Goal: Task Accomplishment & Management: Use online tool/utility

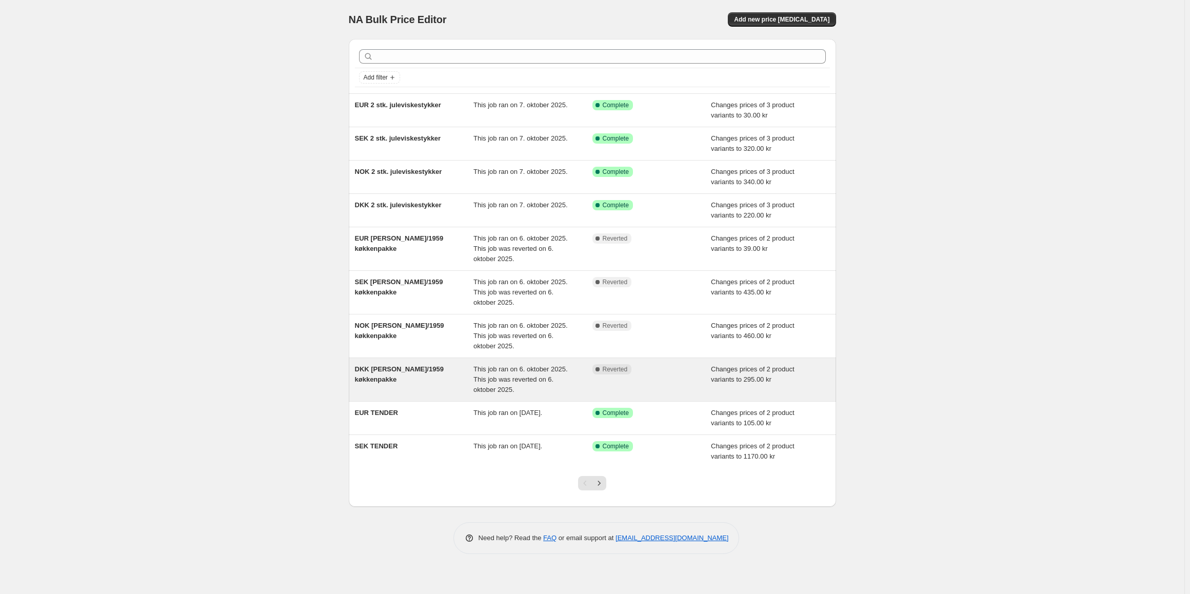
click at [443, 376] on div "DKK [PERSON_NAME]/1959 køkkenpakke" at bounding box center [414, 379] width 119 height 31
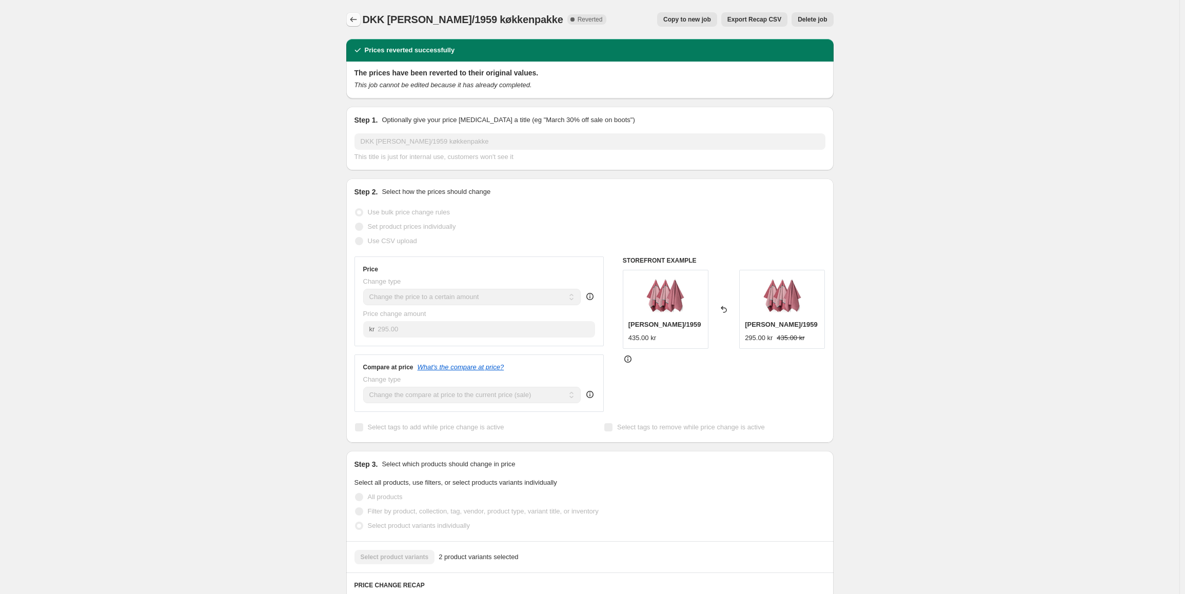
click at [352, 19] on icon "Price change jobs" at bounding box center [353, 19] width 10 height 10
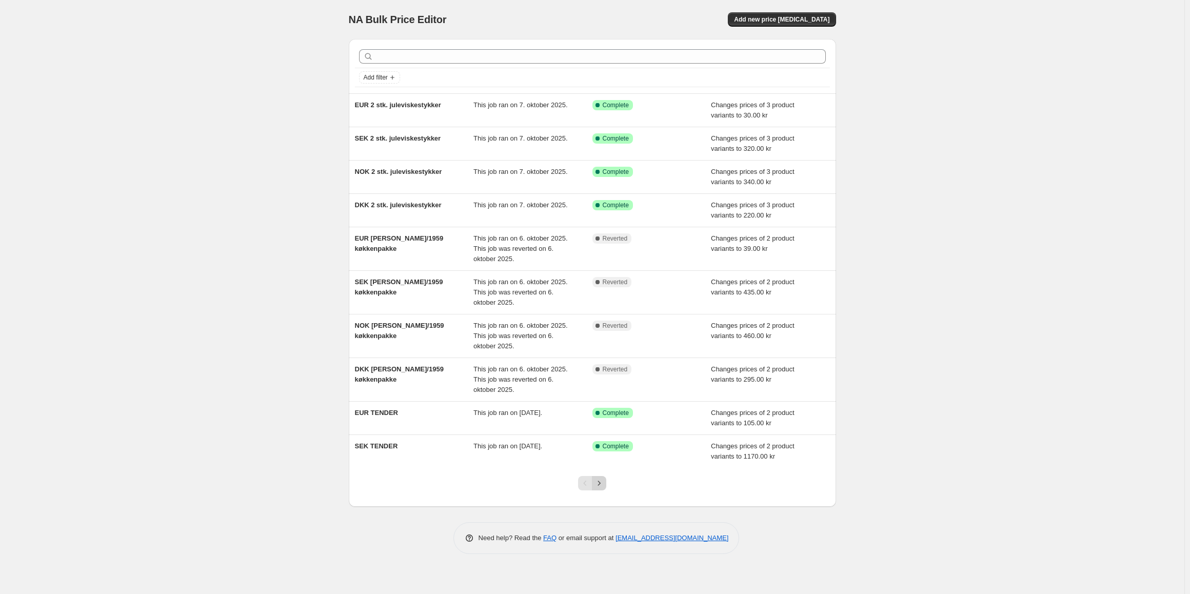
click at [595, 483] on icon "Next" at bounding box center [599, 483] width 10 height 10
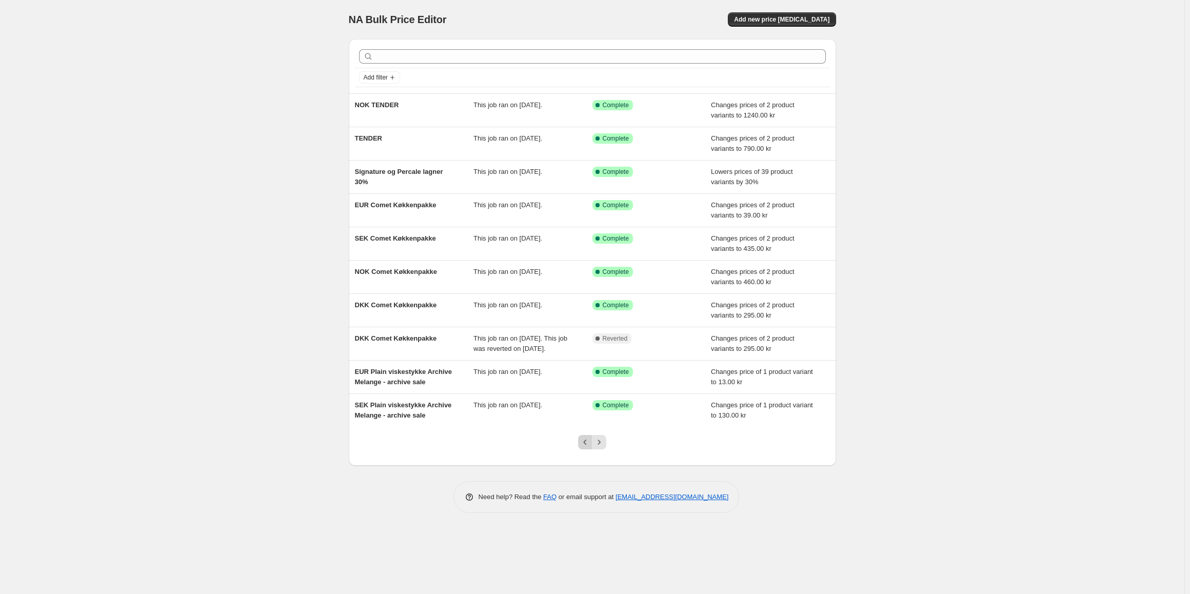
click at [581, 447] on icon "Previous" at bounding box center [585, 442] width 10 height 10
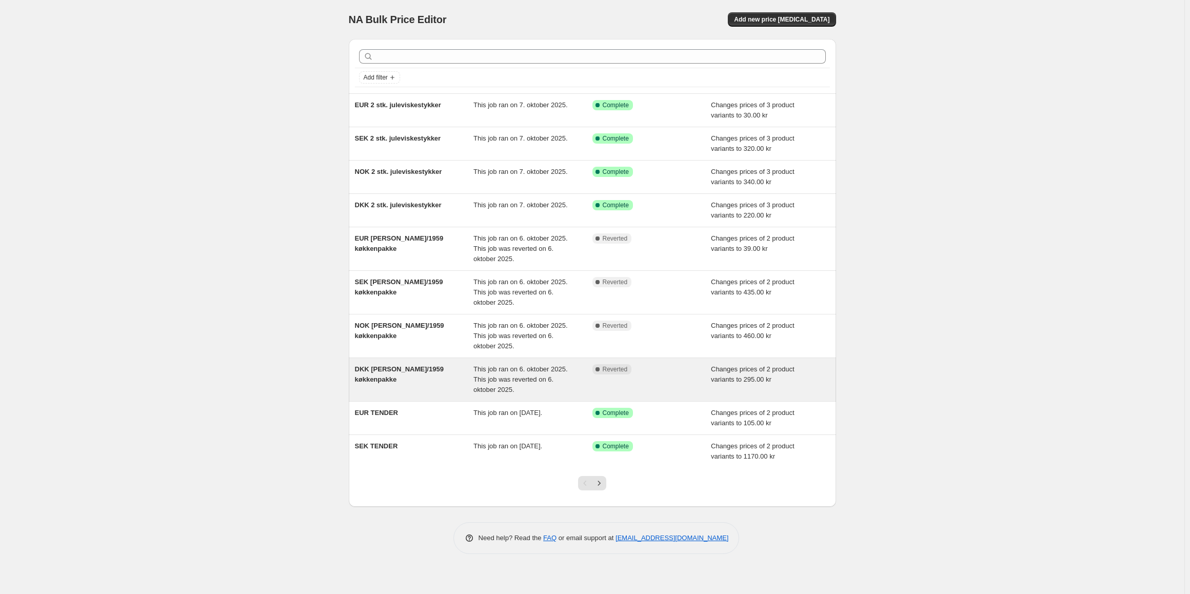
click at [512, 383] on span "This job ran on 6. oktober 2025. This job was reverted on 6. oktober 2025." at bounding box center [521, 379] width 94 height 28
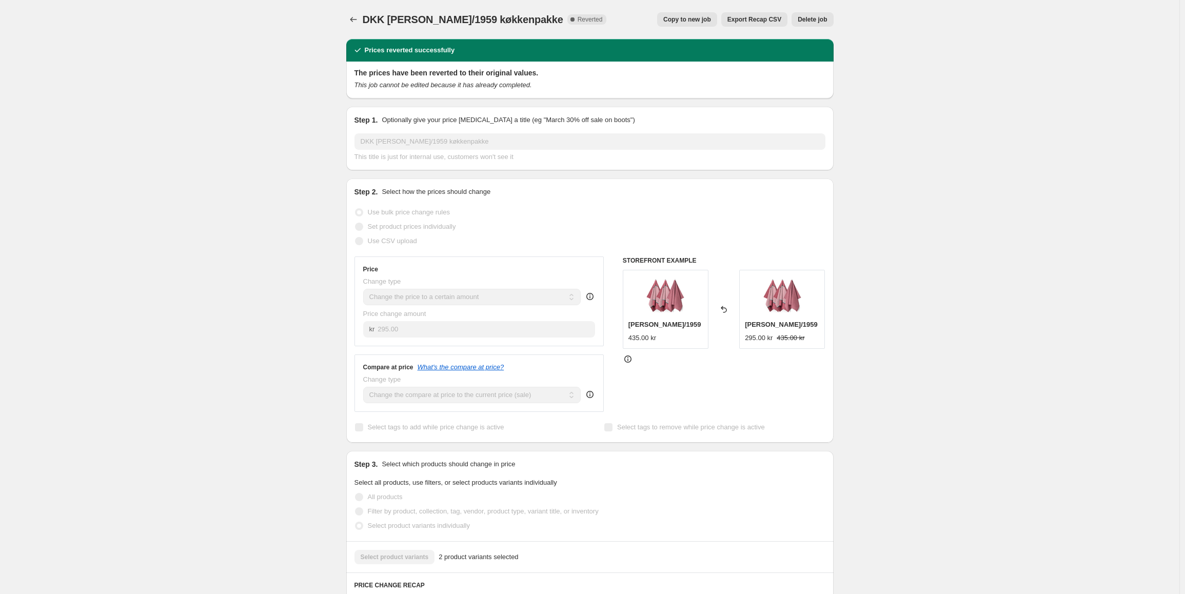
click at [689, 19] on span "Copy to new job" at bounding box center [687, 19] width 48 height 8
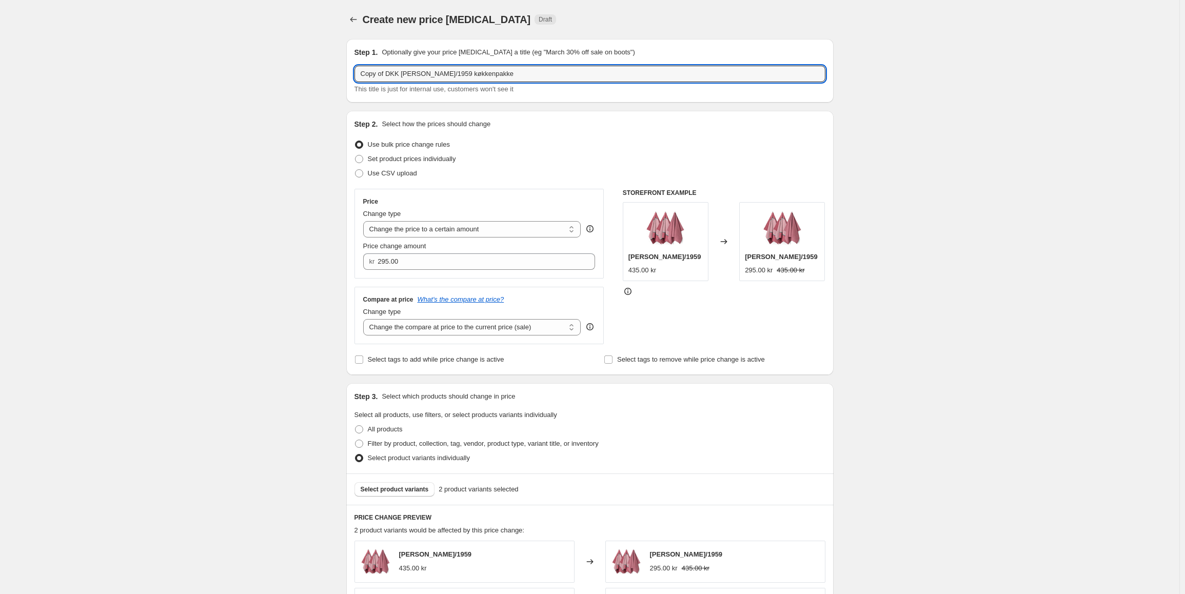
drag, startPoint x: 389, startPoint y: 71, endPoint x: 327, endPoint y: 73, distance: 62.1
click at [327, 73] on div "Create new price [MEDICAL_DATA]. This page is ready Create new price [MEDICAL_D…" at bounding box center [589, 523] width 1179 height 1047
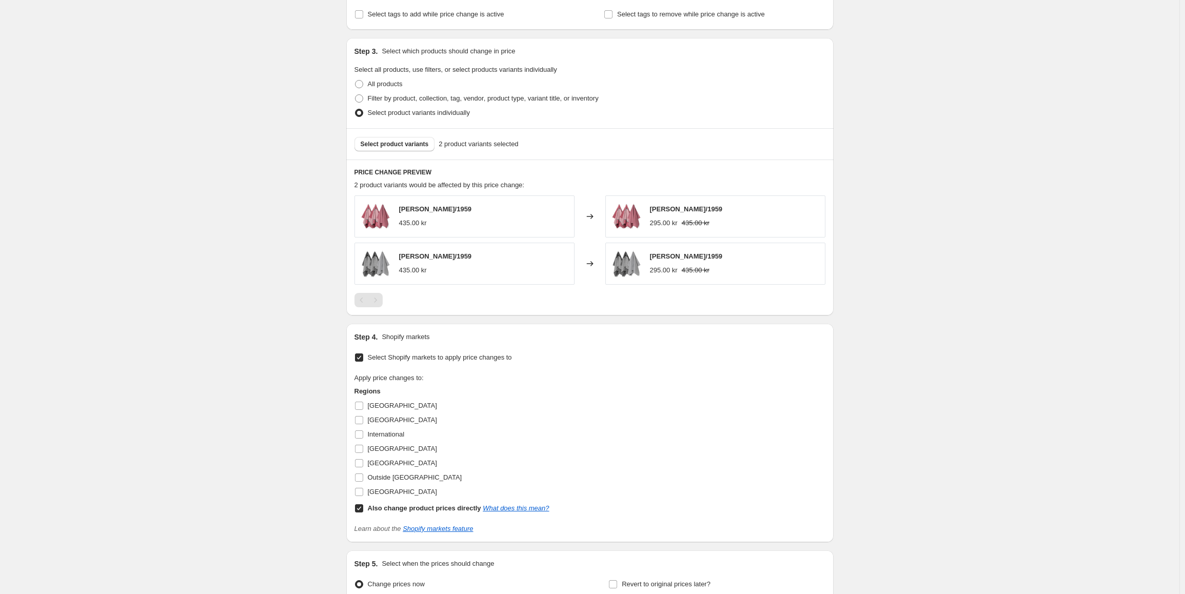
scroll to position [453, 0]
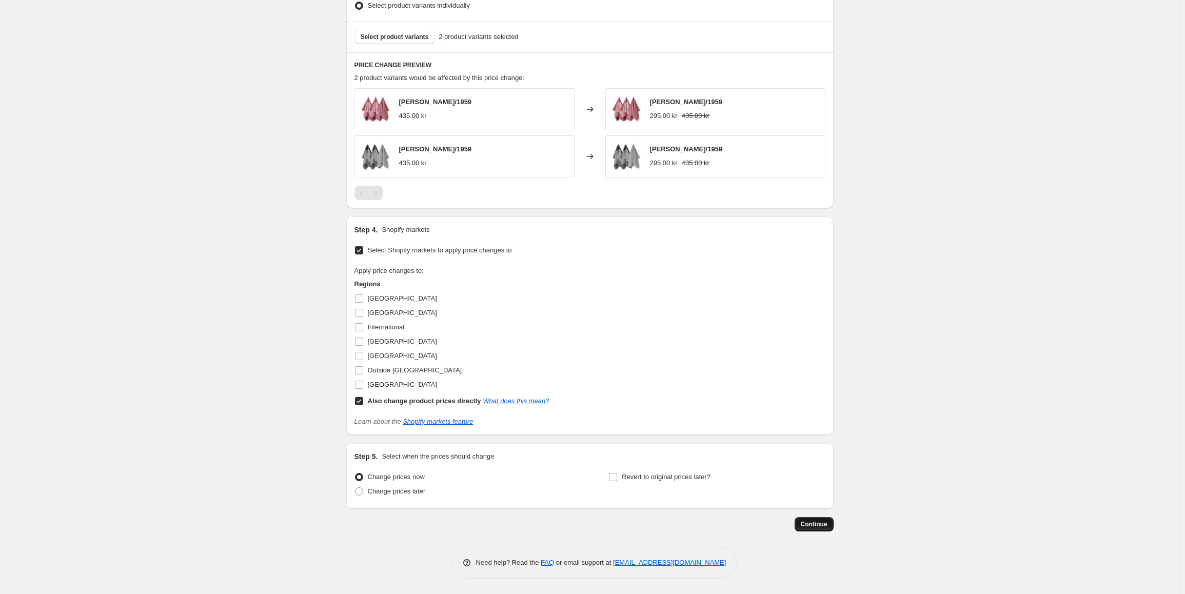
type input "DKK [PERSON_NAME]/1959 køkkenpakke"
click at [815, 523] on span "Continue" at bounding box center [814, 524] width 27 height 8
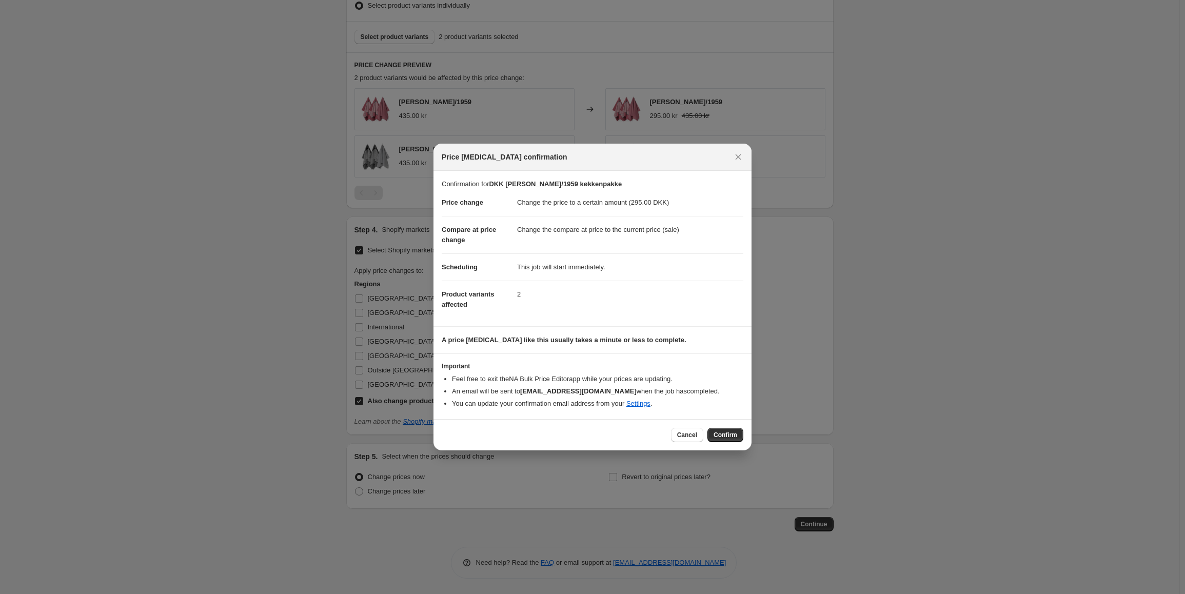
click at [731, 433] on span "Confirm" at bounding box center [726, 435] width 24 height 8
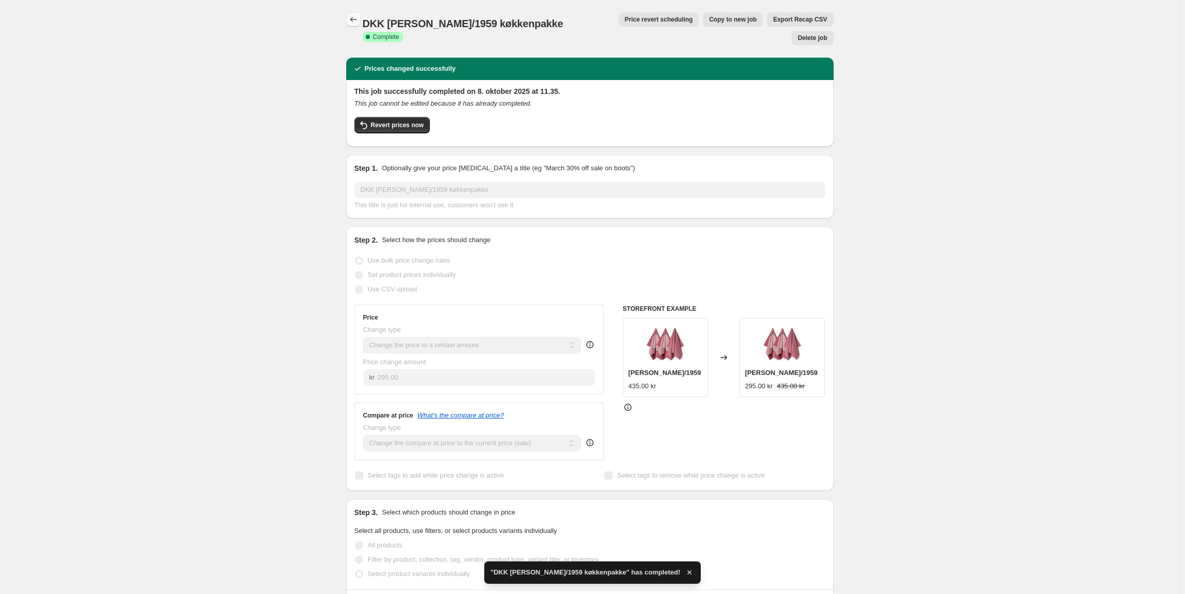
click at [351, 15] on icon "Price change jobs" at bounding box center [353, 19] width 10 height 10
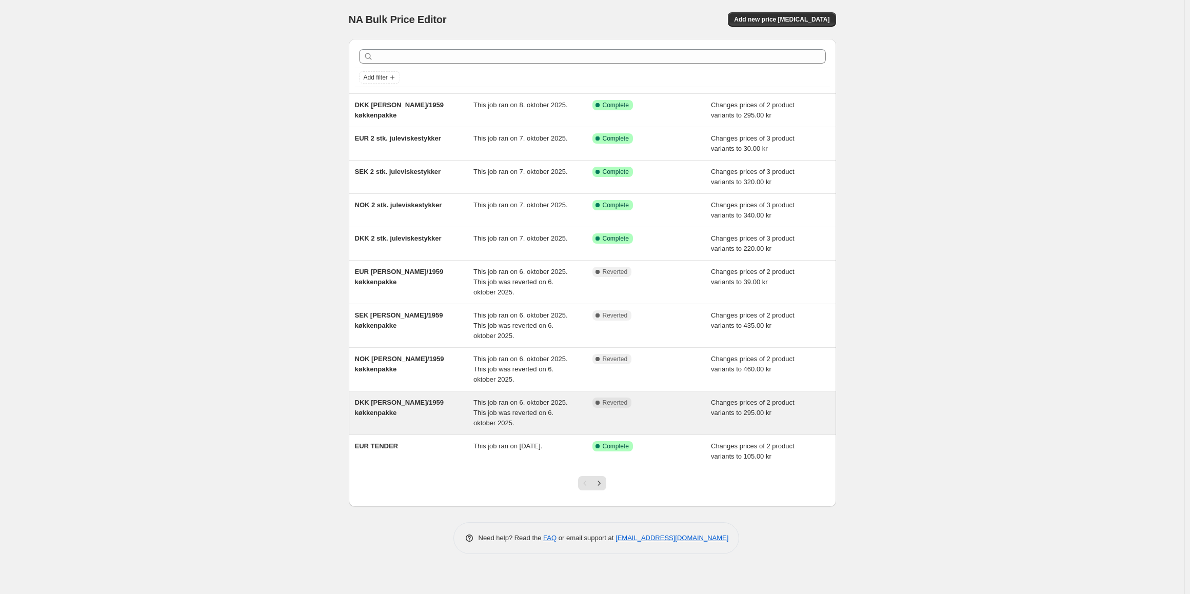
click at [546, 405] on span "This job ran on 6. oktober 2025. This job was reverted on 6. oktober 2025." at bounding box center [521, 413] width 94 height 28
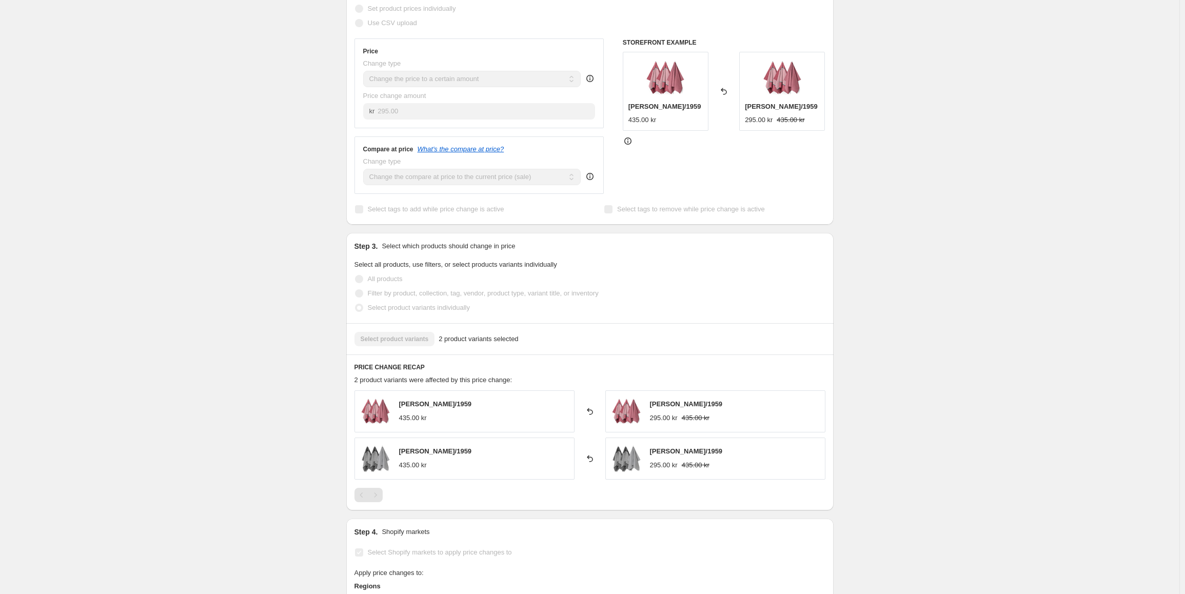
scroll to position [257, 0]
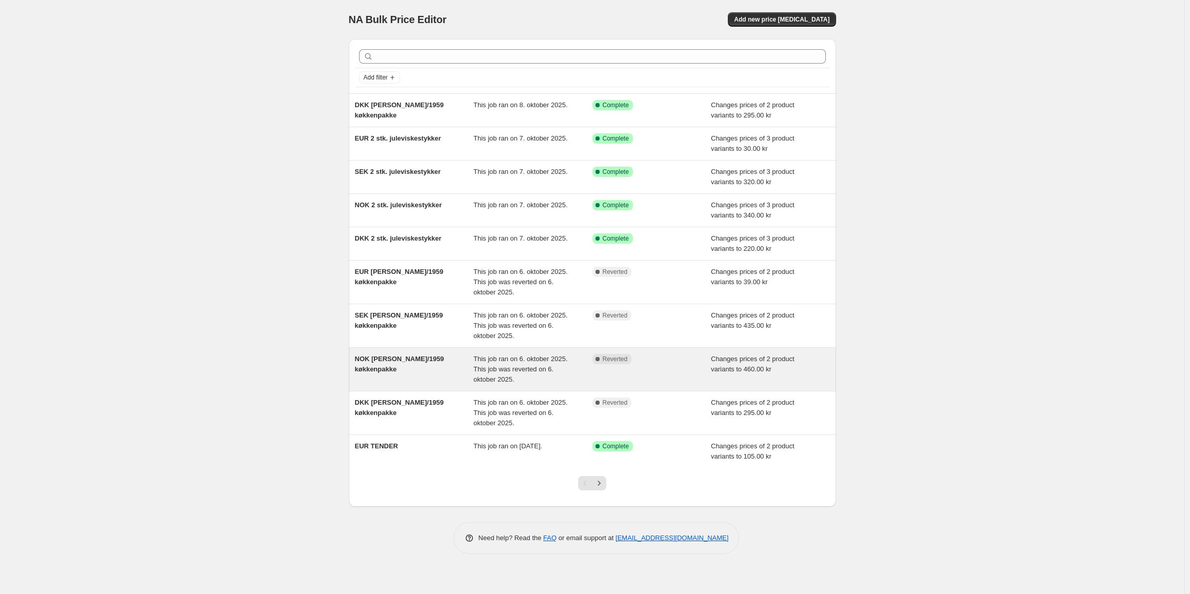
click at [449, 371] on div "NOK [PERSON_NAME]/1959 køkkenpakke" at bounding box center [414, 369] width 119 height 31
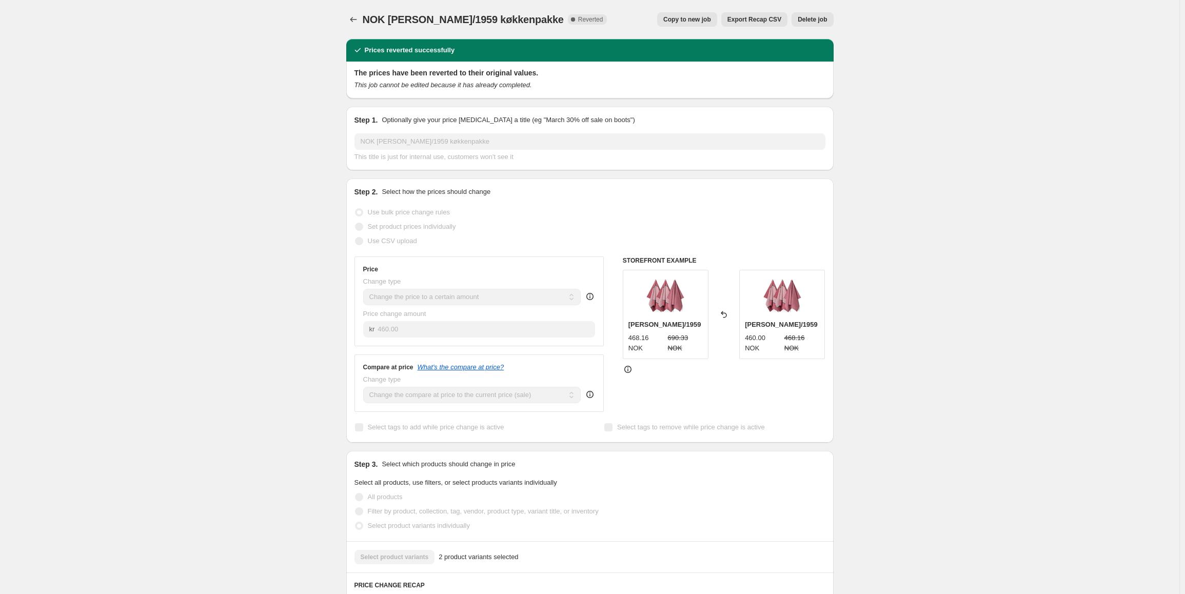
click at [688, 18] on span "Copy to new job" at bounding box center [687, 19] width 48 height 8
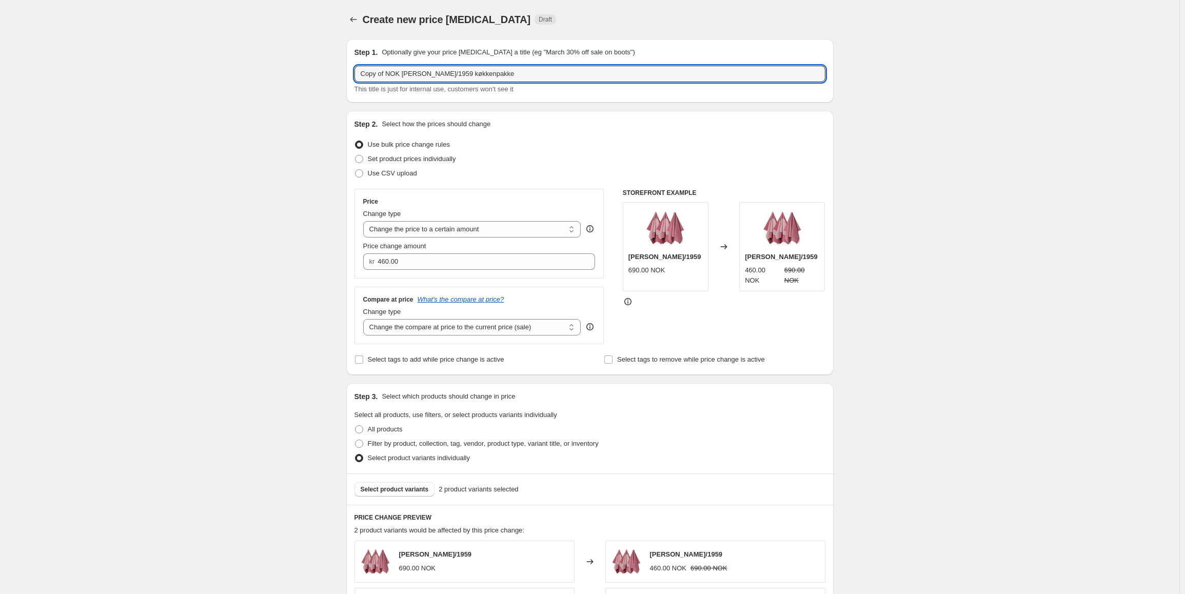
drag, startPoint x: 387, startPoint y: 73, endPoint x: 324, endPoint y: 74, distance: 63.1
click at [324, 74] on div "Create new price [MEDICAL_DATA]. This page is ready Create new price [MEDICAL_D…" at bounding box center [589, 523] width 1179 height 1047
type input "NOK [PERSON_NAME]/1959 køkkenpakke"
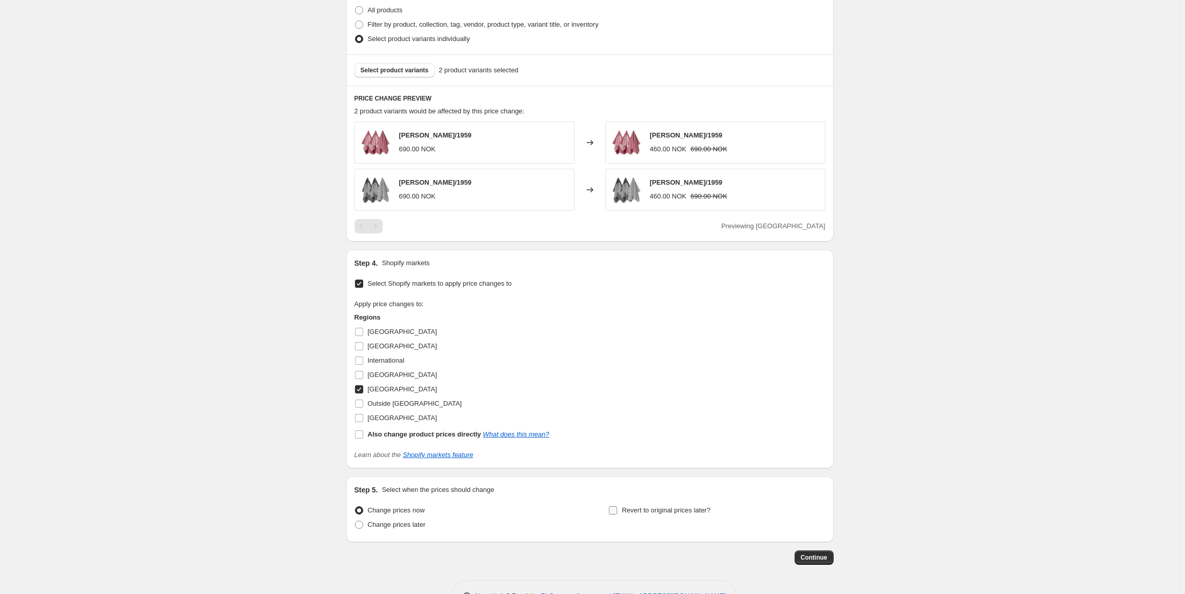
scroll to position [453, 0]
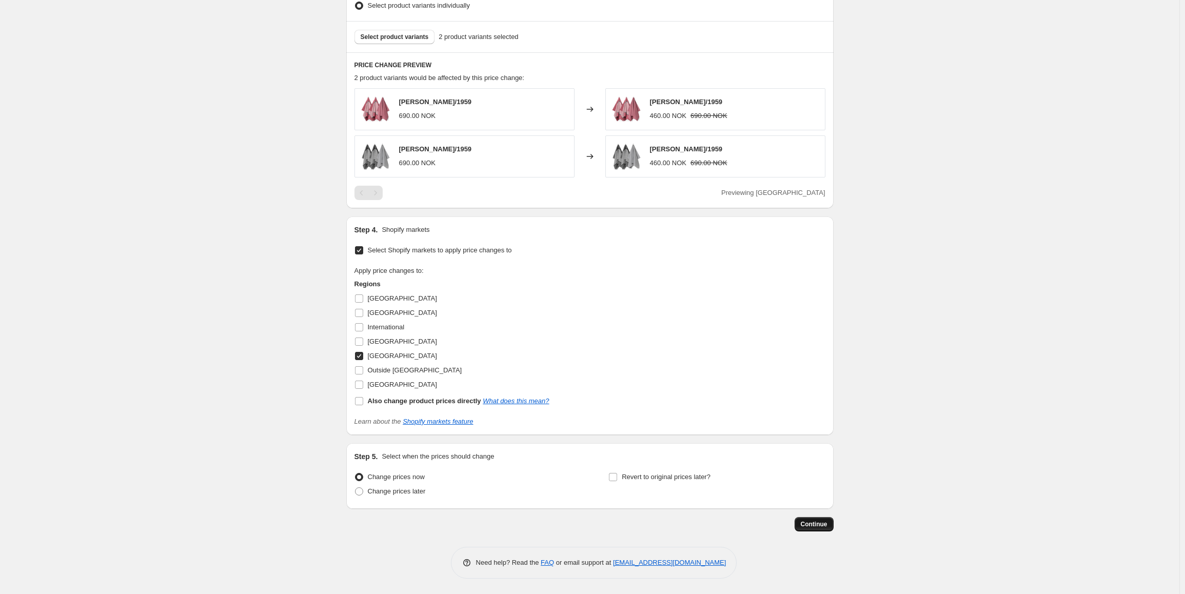
click at [825, 526] on span "Continue" at bounding box center [814, 524] width 27 height 8
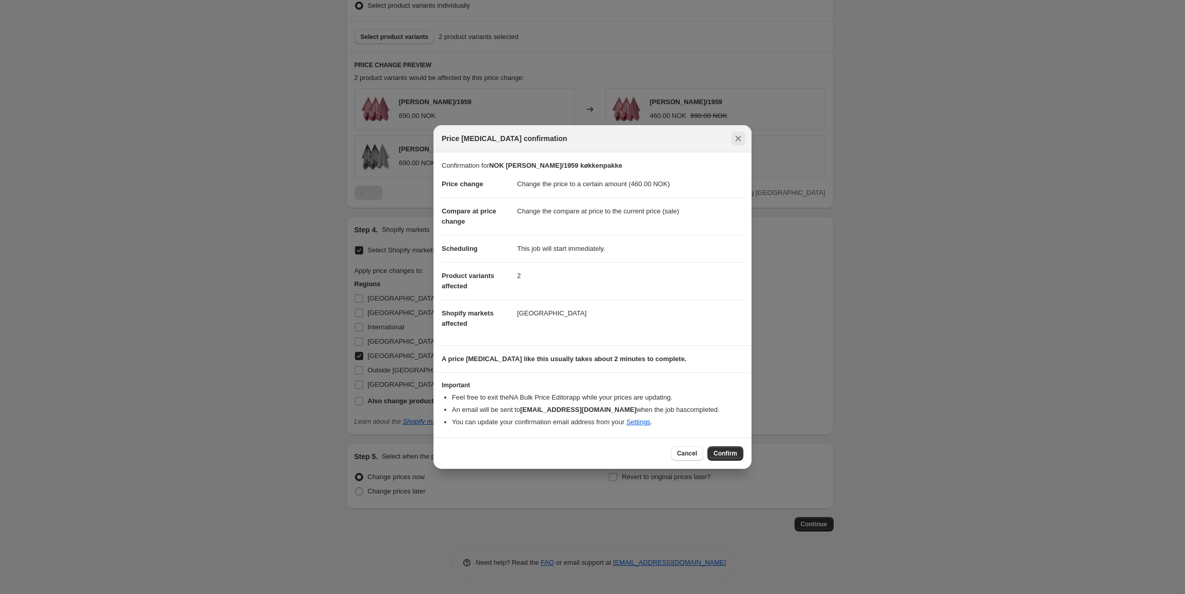
click at [739, 140] on icon "Close" at bounding box center [738, 138] width 10 height 10
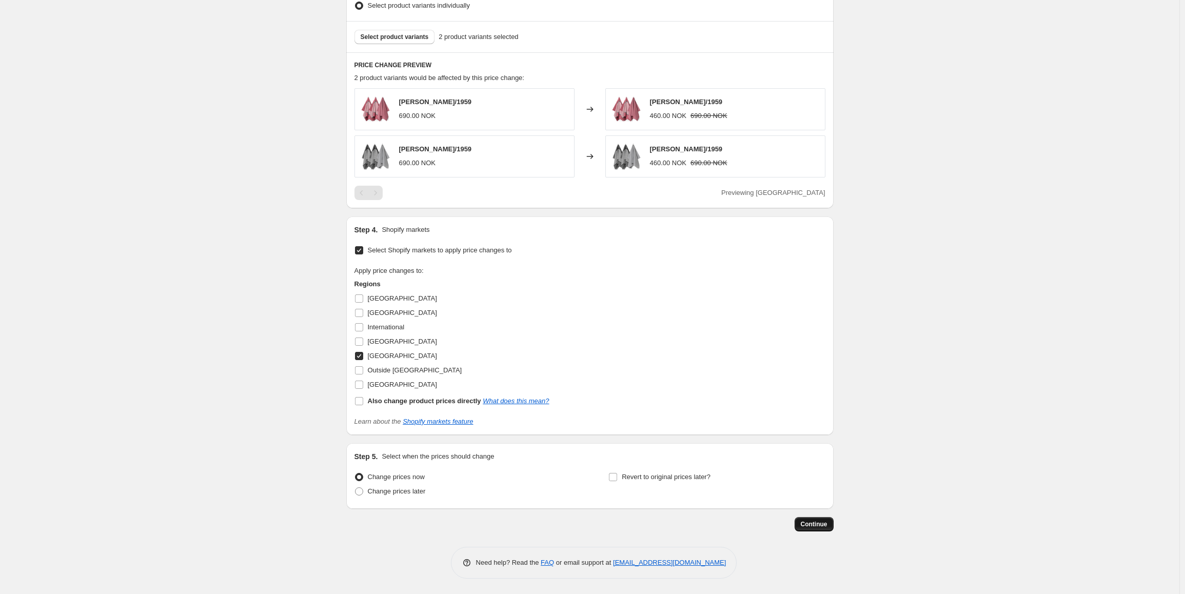
click at [826, 524] on span "Continue" at bounding box center [814, 524] width 27 height 8
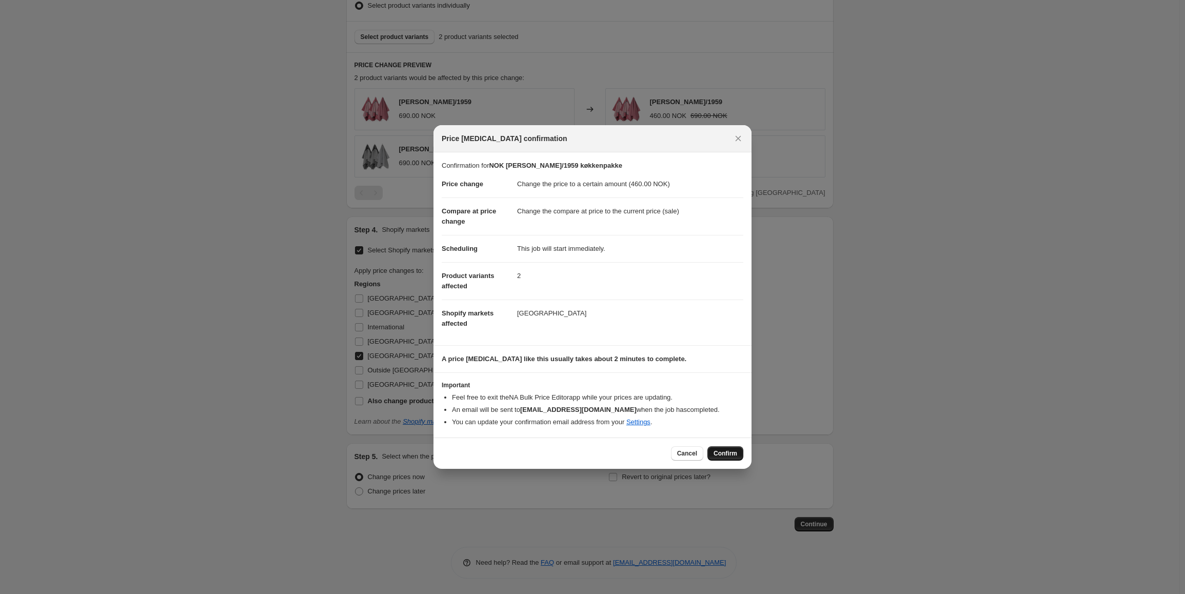
click at [719, 451] on span "Confirm" at bounding box center [726, 453] width 24 height 8
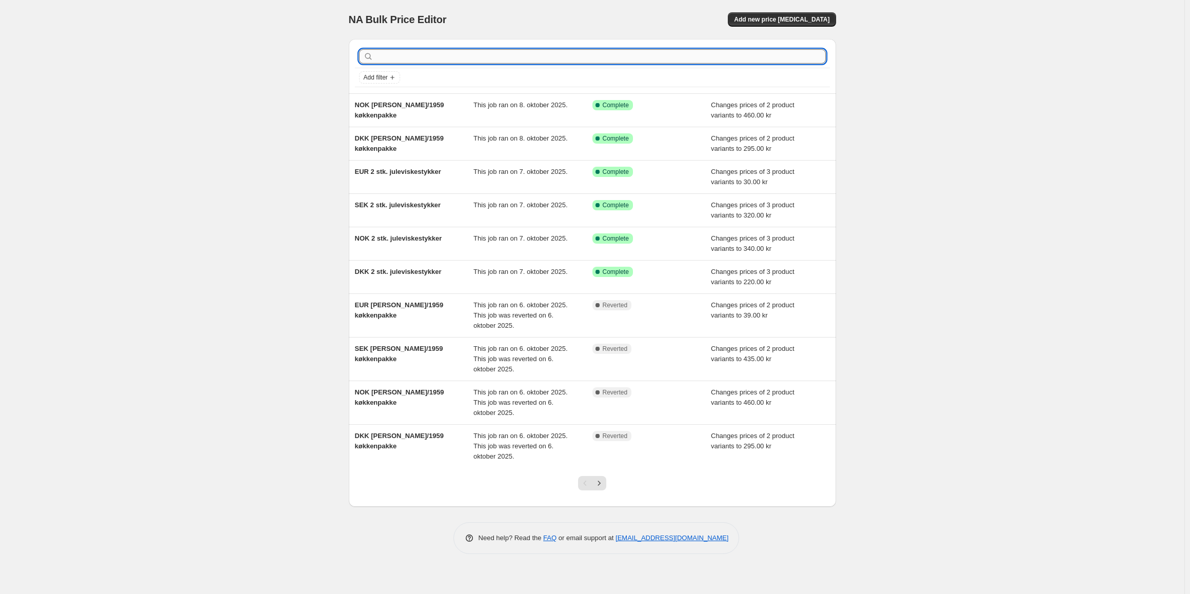
click at [451, 56] on input "text" at bounding box center [601, 56] width 450 height 14
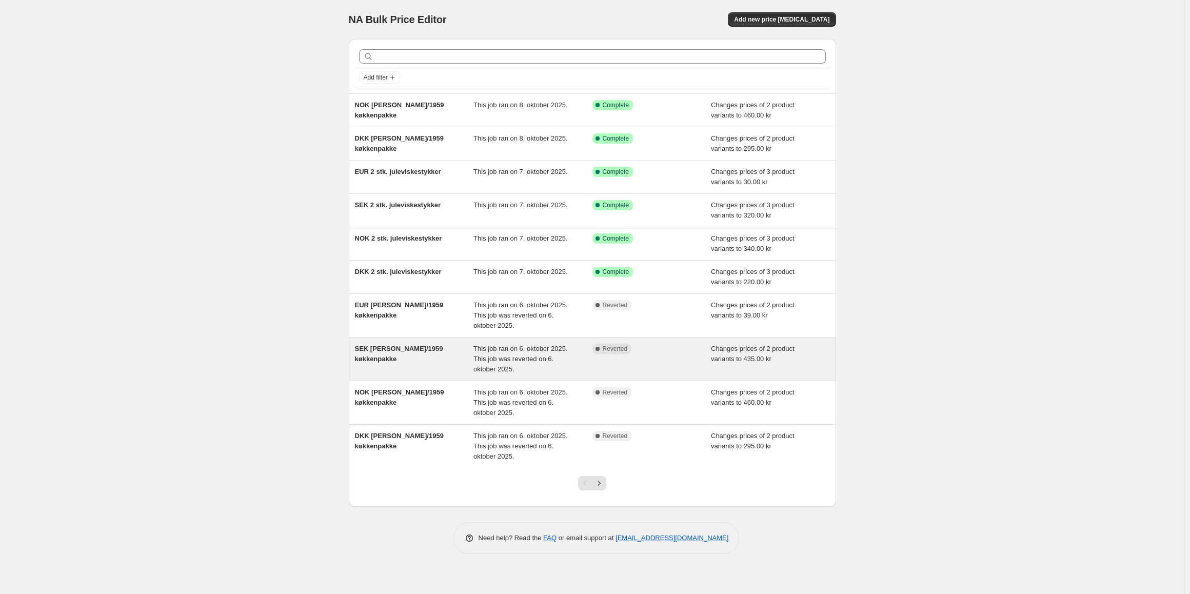
click at [412, 371] on div "SEK [PERSON_NAME]/1959 køkkenpakke" at bounding box center [414, 359] width 119 height 31
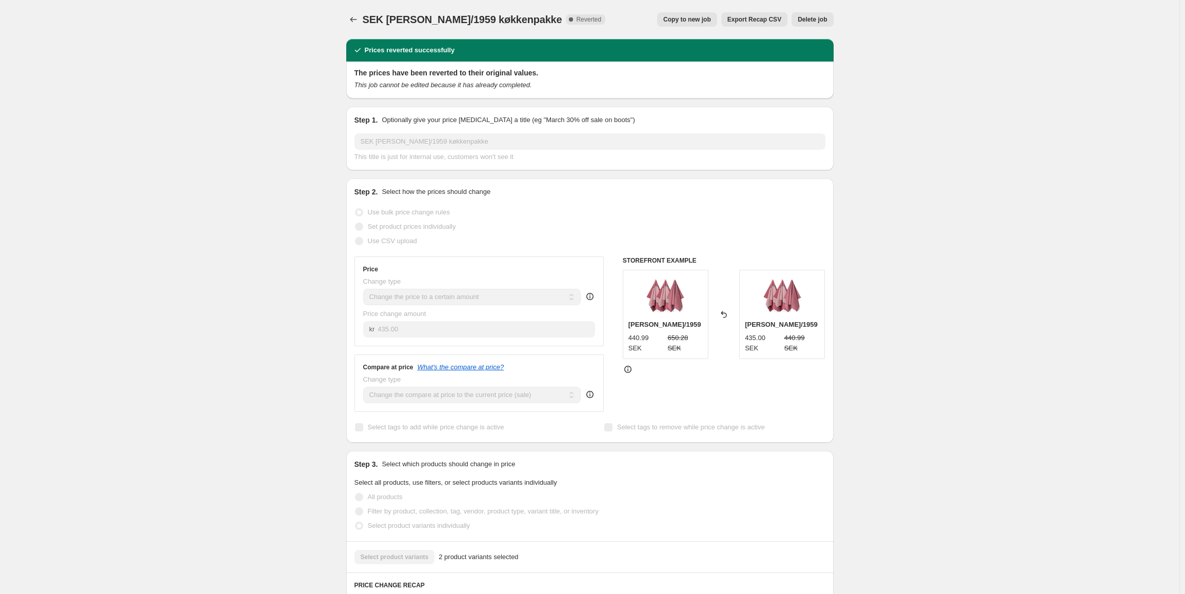
click at [690, 18] on span "Copy to new job" at bounding box center [687, 19] width 48 height 8
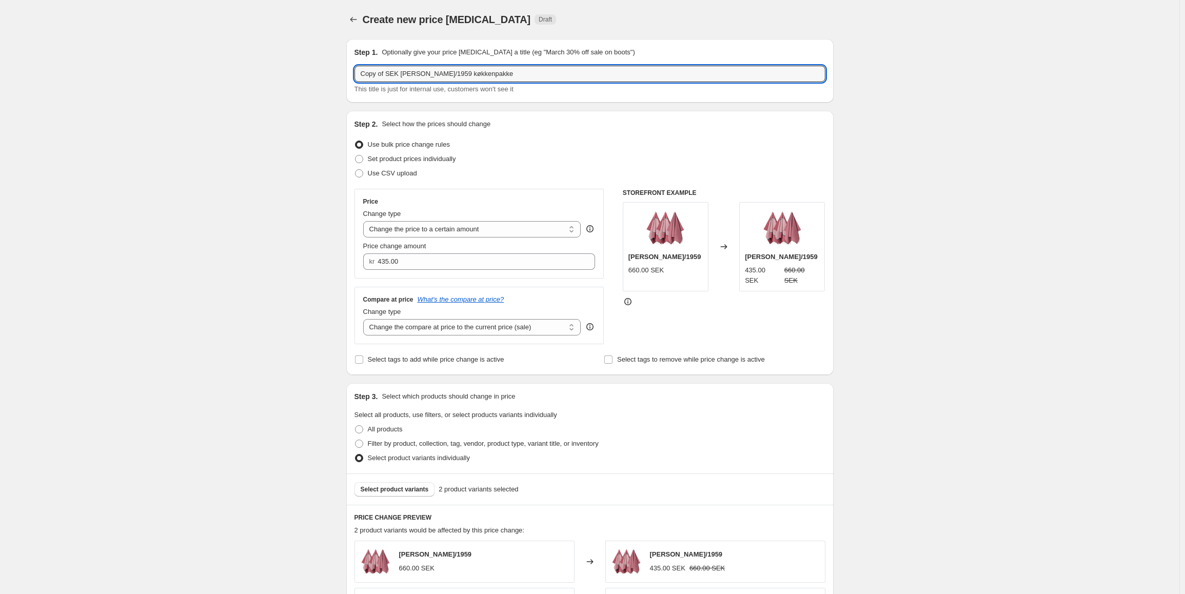
drag, startPoint x: 389, startPoint y: 77, endPoint x: 338, endPoint y: 73, distance: 51.0
click at [338, 73] on div "Create new price [MEDICAL_DATA]. This page is ready Create new price [MEDICAL_D…" at bounding box center [590, 523] width 512 height 1047
type input "SEK [PERSON_NAME]/1959 køkkenpakke"
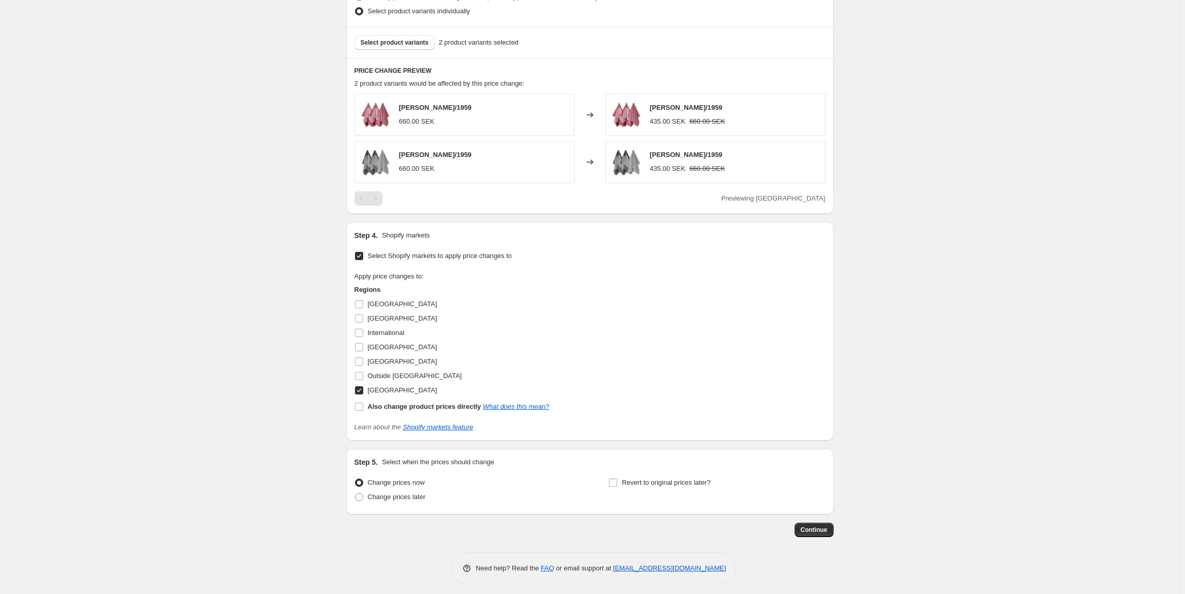
scroll to position [453, 0]
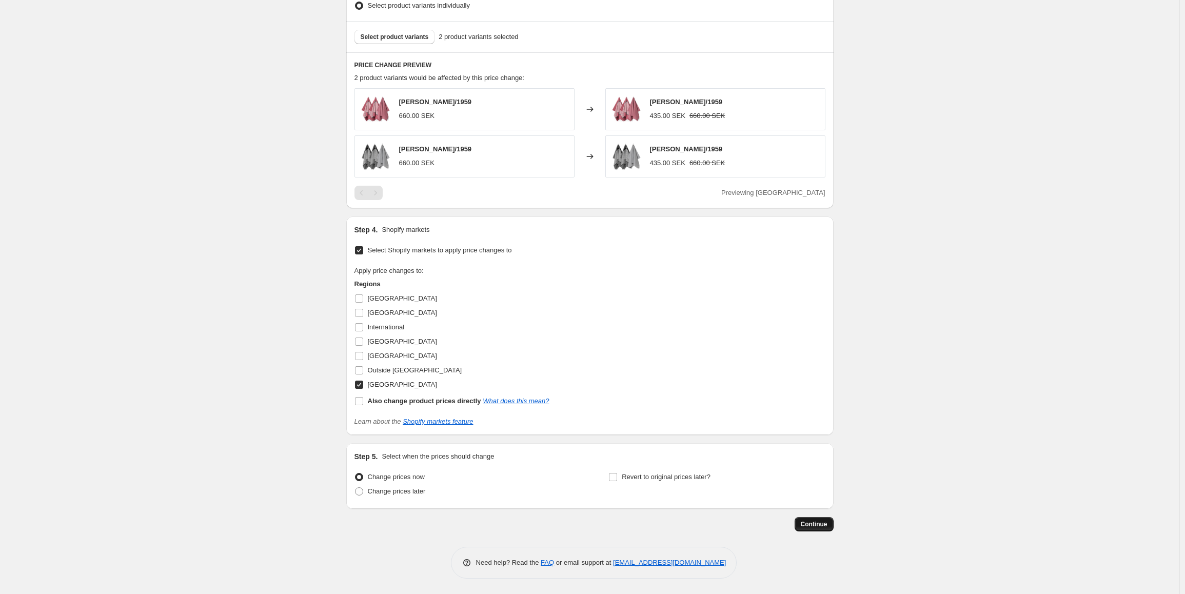
click at [819, 522] on span "Continue" at bounding box center [814, 524] width 27 height 8
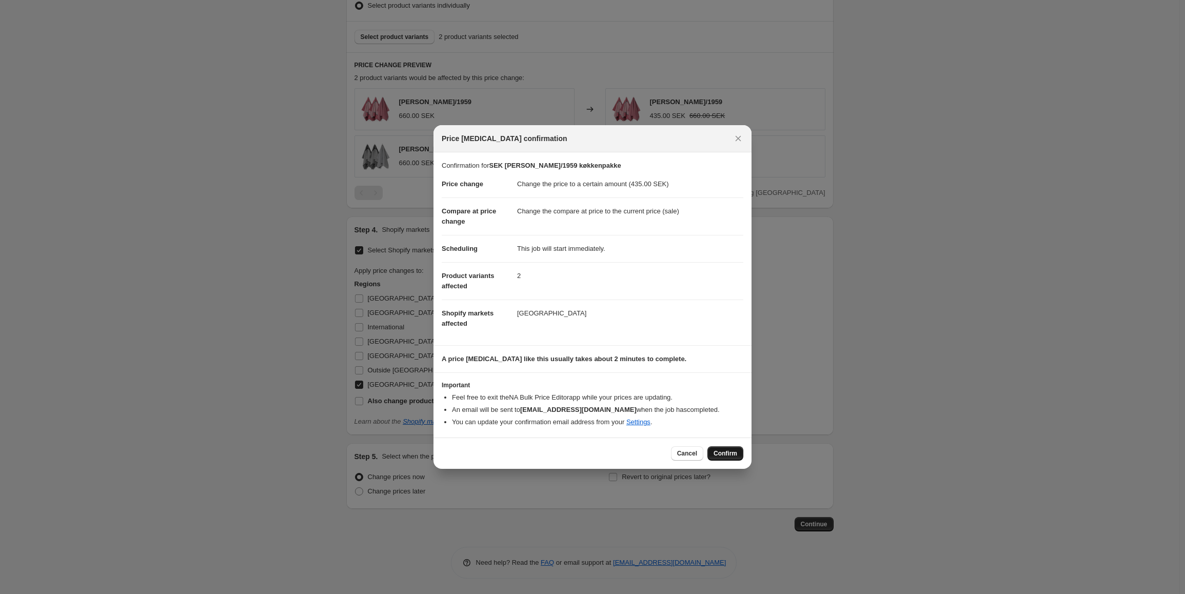
click at [728, 455] on span "Confirm" at bounding box center [726, 453] width 24 height 8
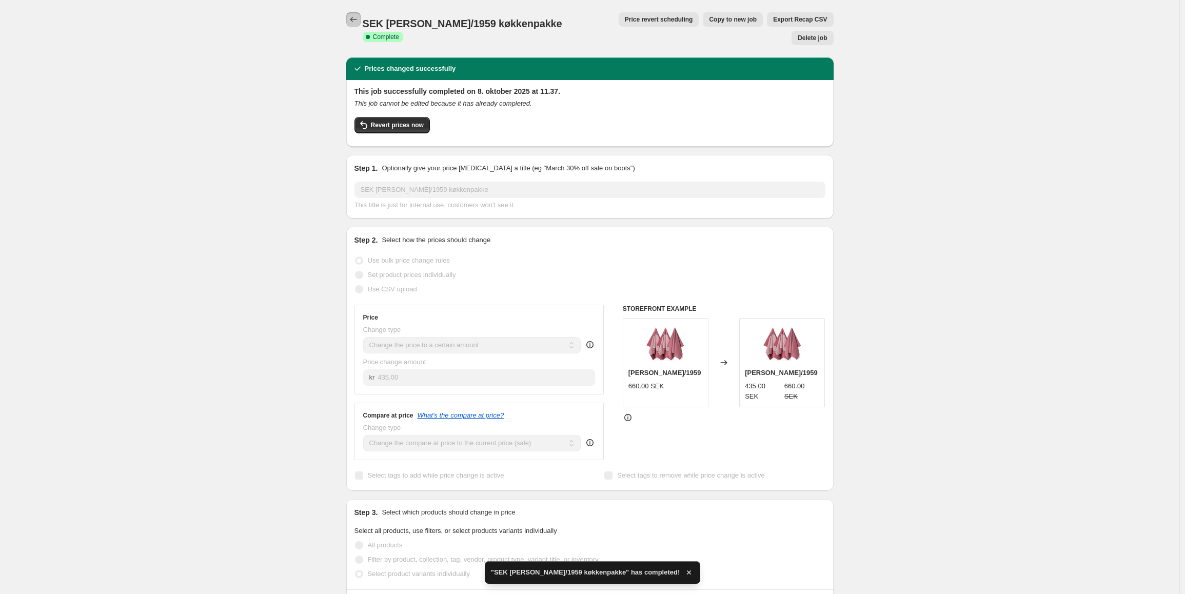
click at [351, 22] on icon "Price change jobs" at bounding box center [353, 19] width 10 height 10
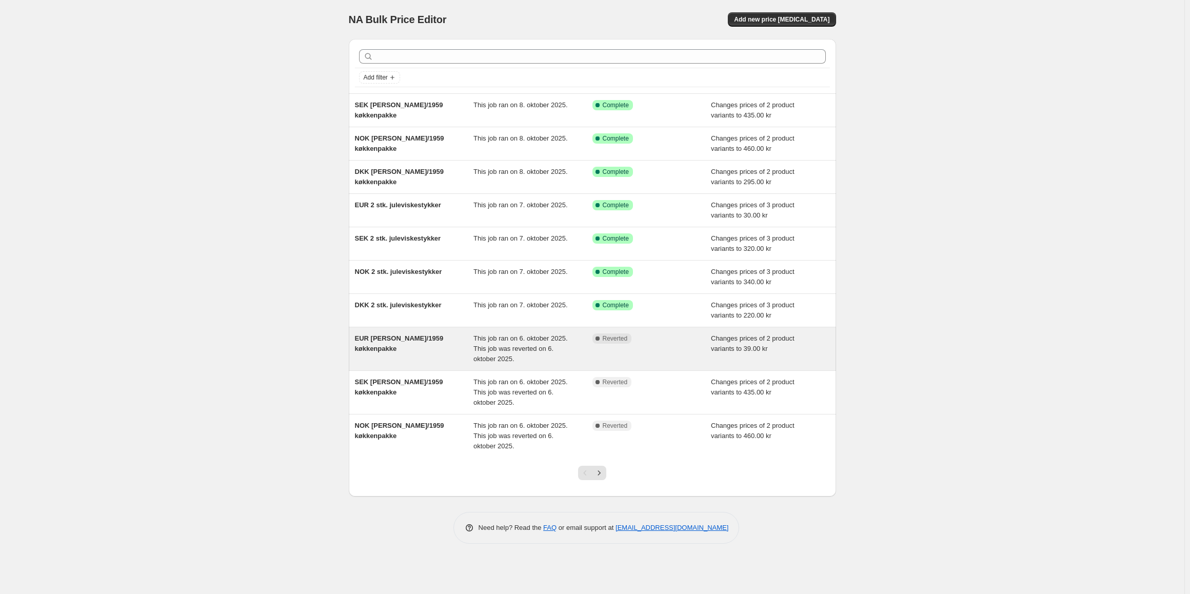
click at [436, 342] on span "EUR [PERSON_NAME]/1959 køkkenpakke" at bounding box center [399, 343] width 89 height 18
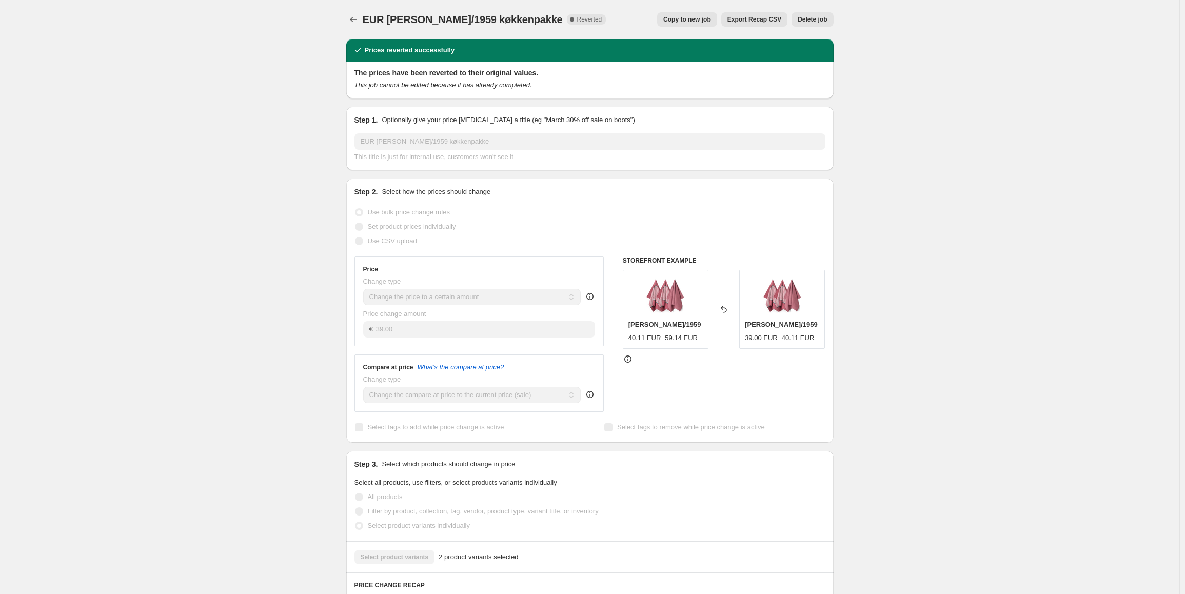
click at [681, 22] on span "Copy to new job" at bounding box center [687, 19] width 48 height 8
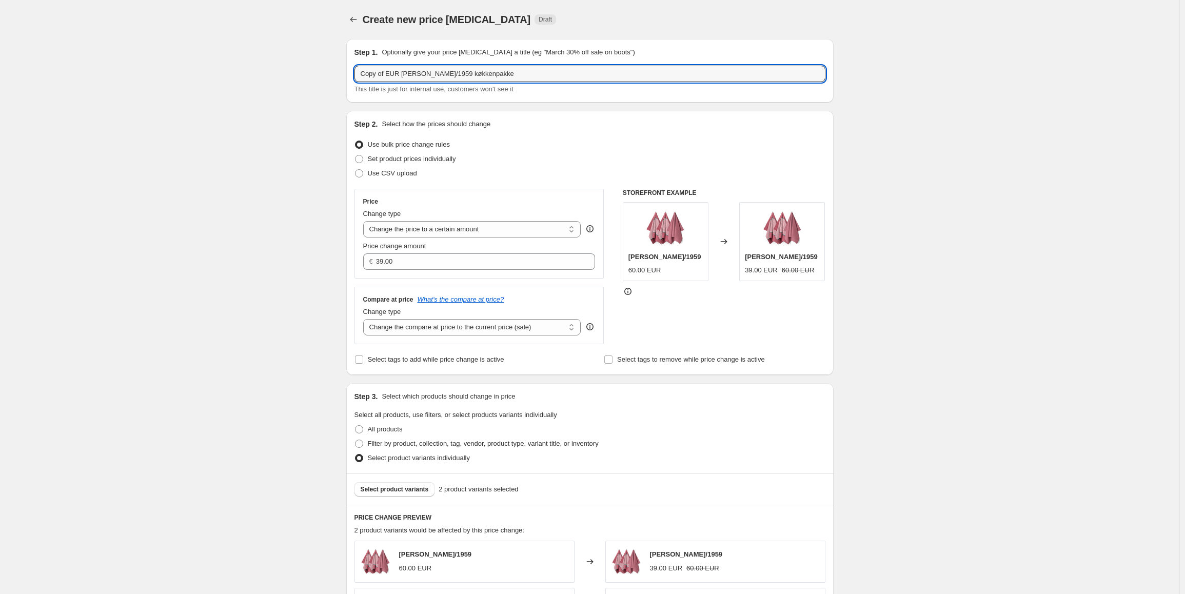
drag, startPoint x: 390, startPoint y: 73, endPoint x: 356, endPoint y: 73, distance: 34.4
click at [356, 73] on div "Step 1. Optionally give your price [MEDICAL_DATA] a title (eg "March 30% off sa…" at bounding box center [589, 71] width 487 height 64
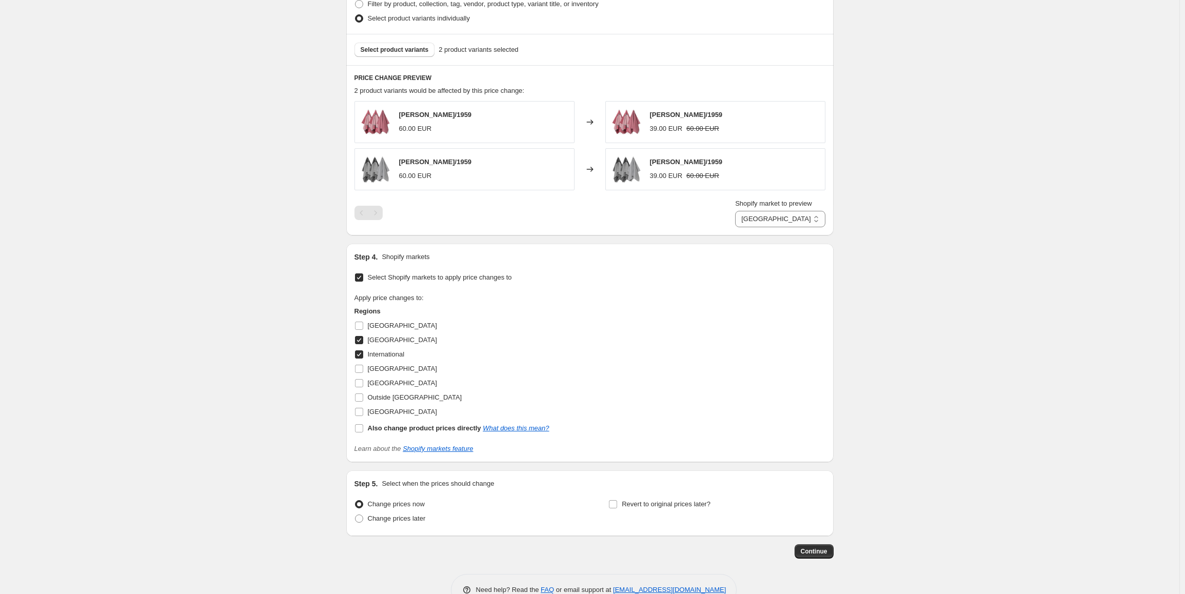
scroll to position [467, 0]
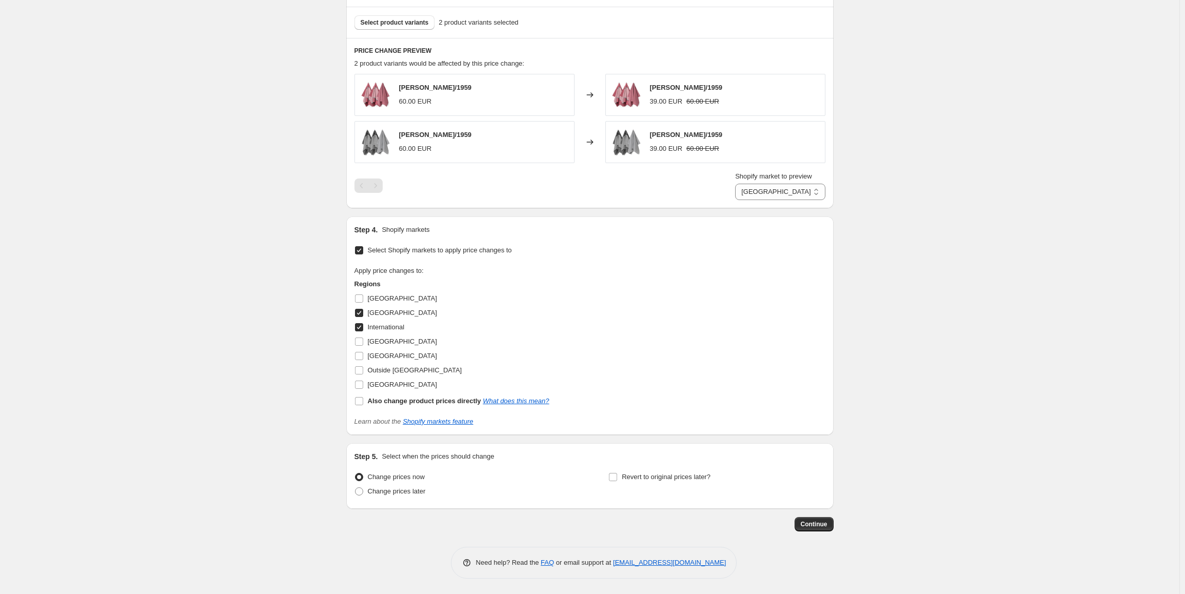
type input "EUR [PERSON_NAME]/1959 køkkenpakke"
click at [813, 520] on button "Continue" at bounding box center [814, 524] width 39 height 14
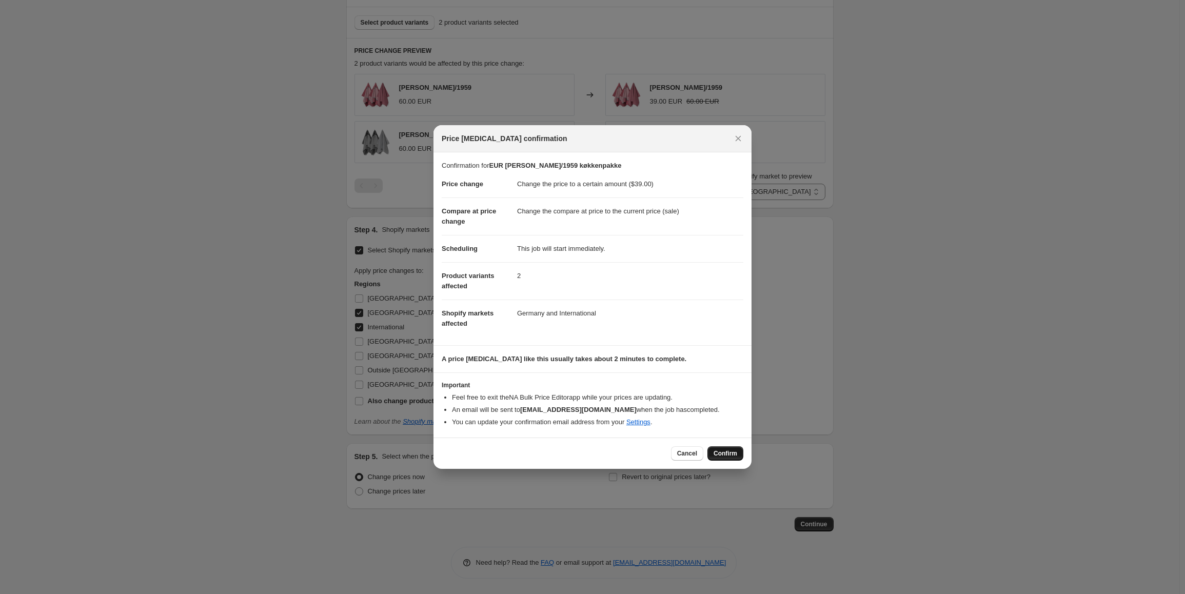
click at [737, 455] on span "Confirm" at bounding box center [726, 453] width 24 height 8
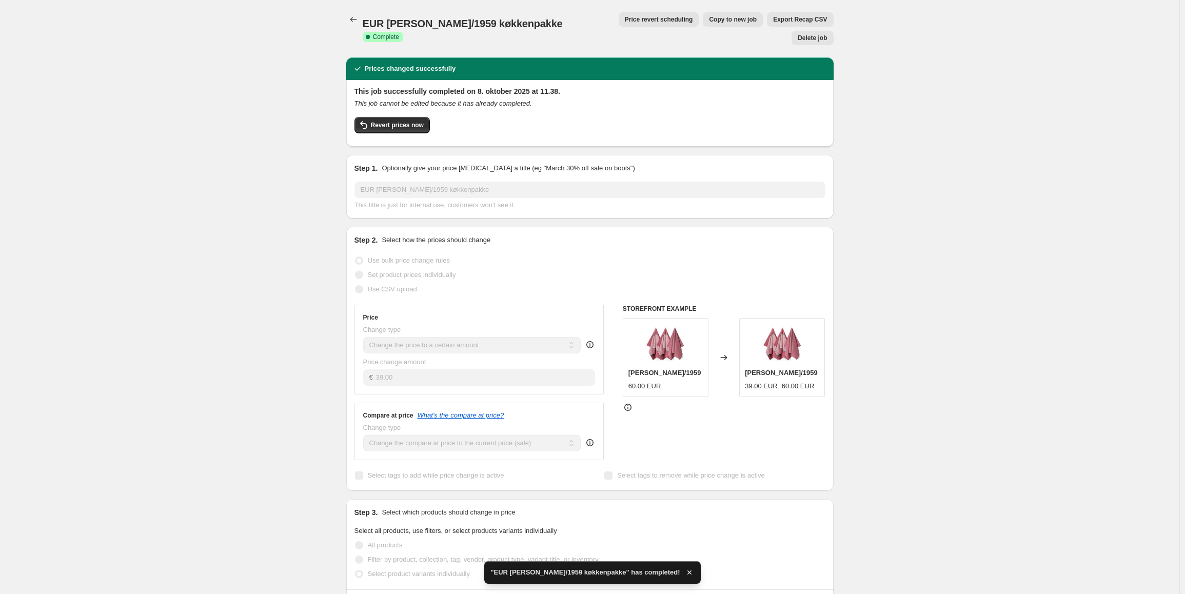
click at [412, 90] on div "This job successfully completed on 8. oktober 2025 at 11.38. This job cannot be…" at bounding box center [589, 112] width 471 height 52
click at [401, 117] on button "Revert prices now" at bounding box center [391, 125] width 75 height 16
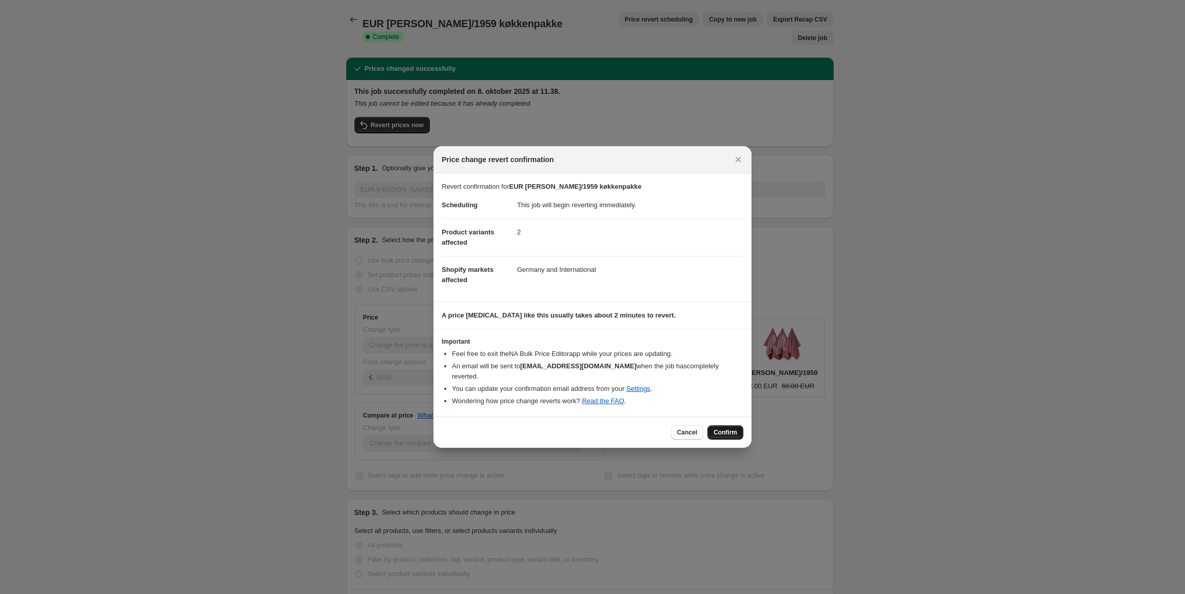
click at [719, 428] on span "Confirm" at bounding box center [726, 432] width 24 height 8
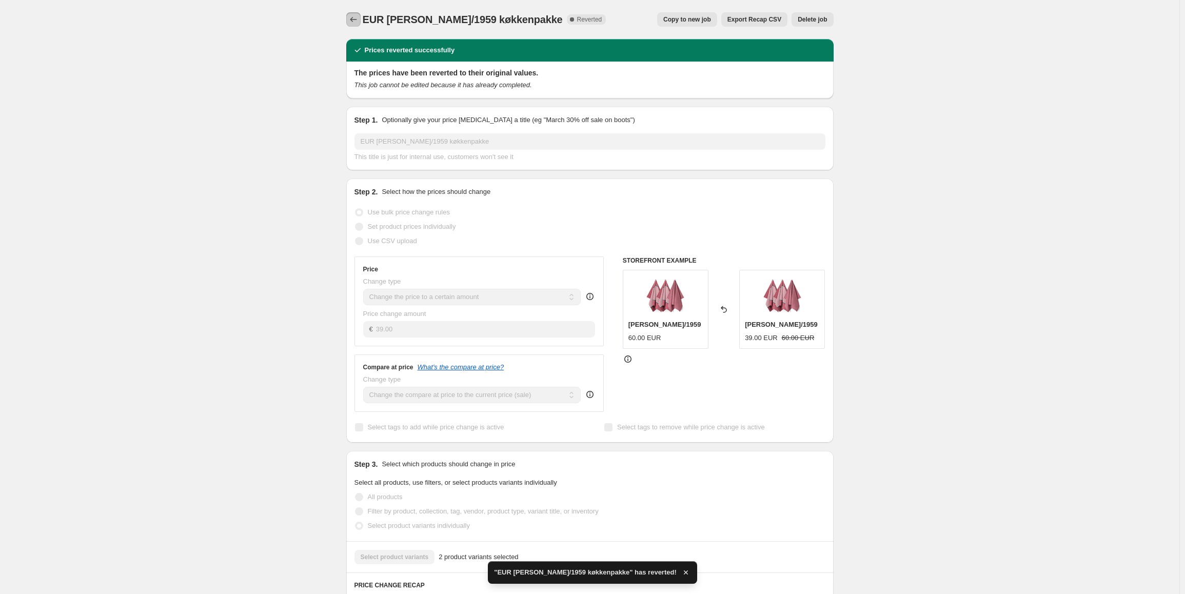
click at [359, 16] on icon "Price change jobs" at bounding box center [353, 19] width 10 height 10
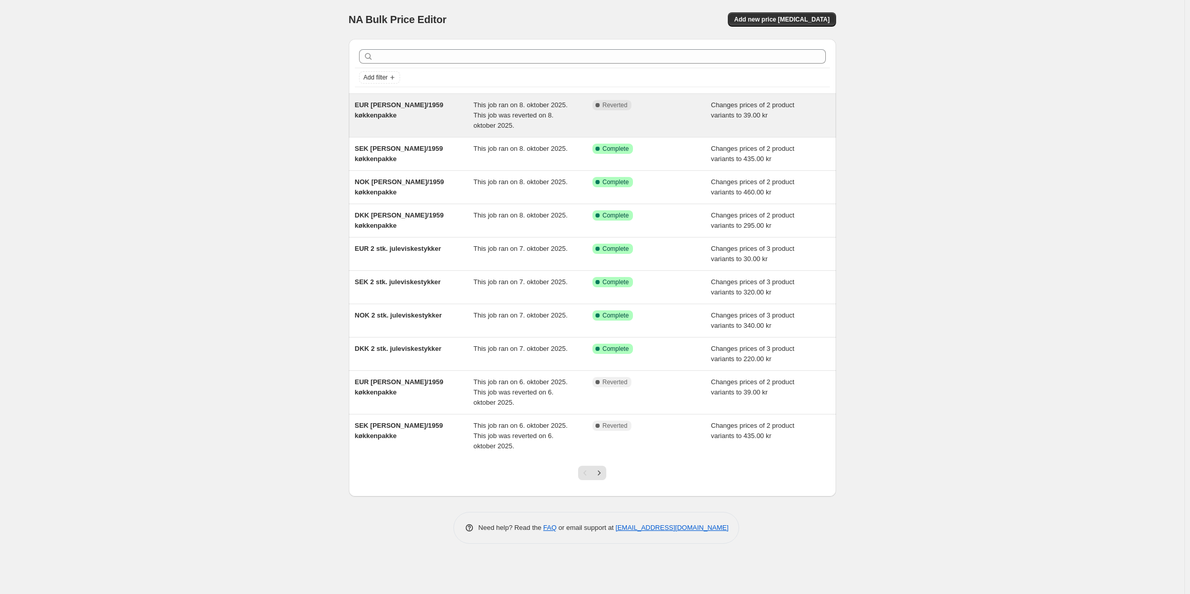
click at [653, 120] on div "Complete Reverted" at bounding box center [652, 115] width 119 height 31
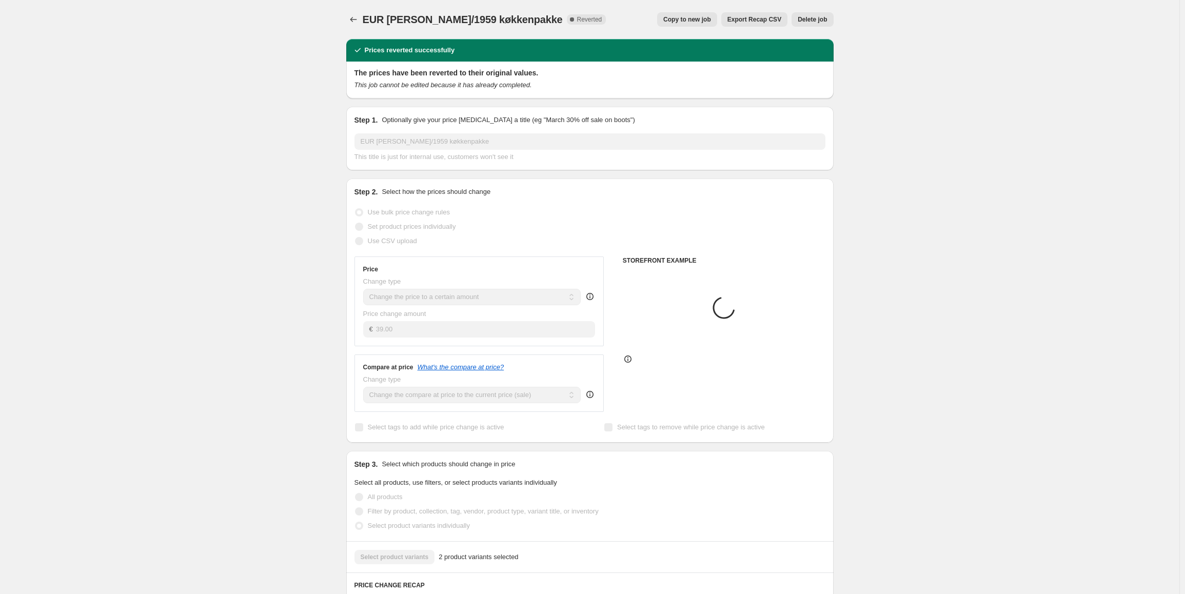
click at [812, 21] on span "Delete job" at bounding box center [812, 19] width 29 height 8
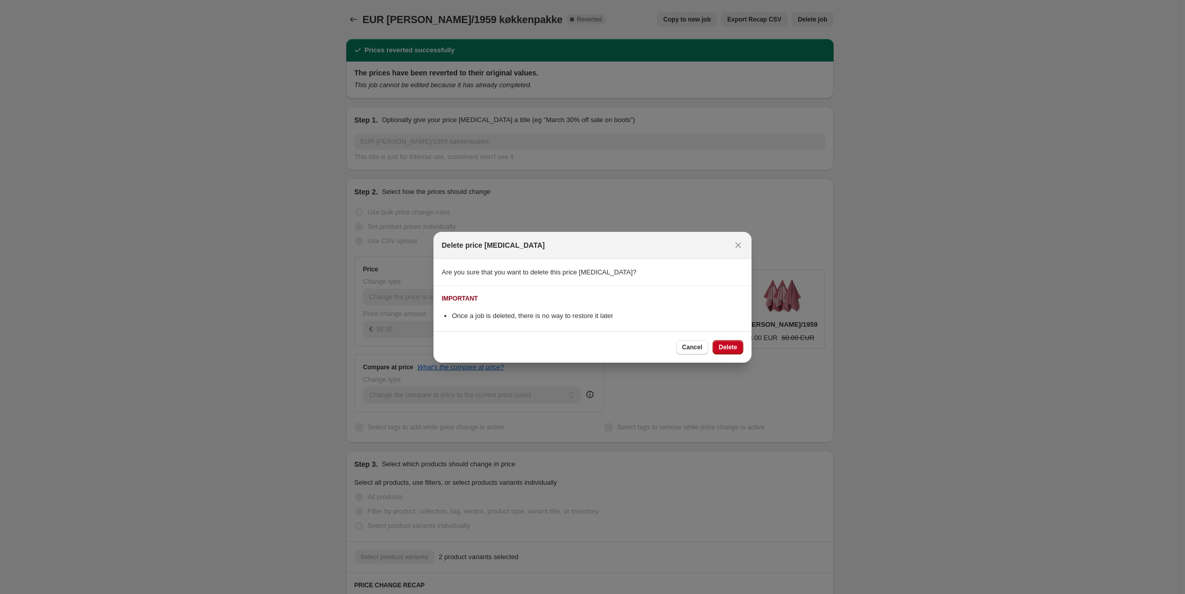
click at [723, 350] on span "Delete" at bounding box center [728, 347] width 18 height 8
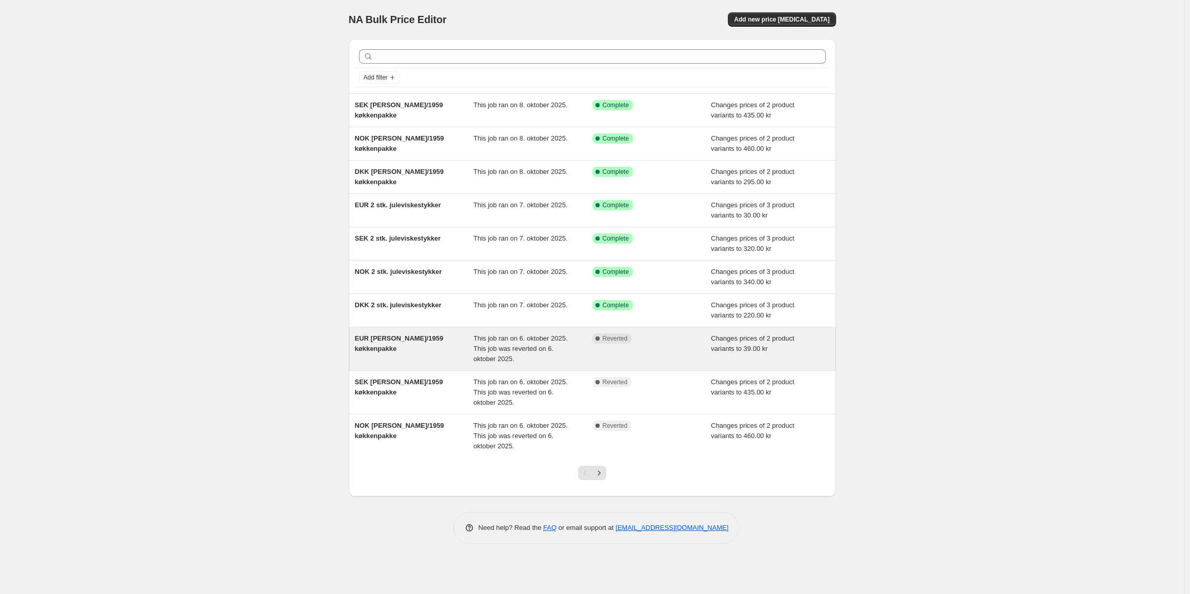
click at [460, 353] on div "EUR [PERSON_NAME]/1959 køkkenpakke" at bounding box center [414, 348] width 119 height 31
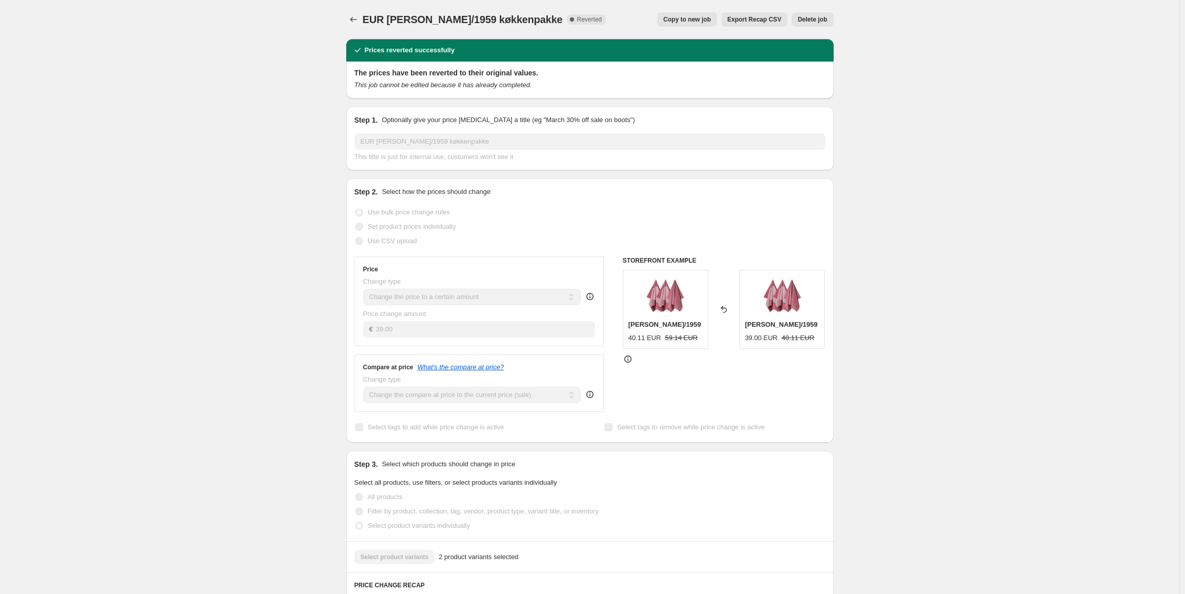
click at [701, 19] on span "Copy to new job" at bounding box center [687, 19] width 48 height 8
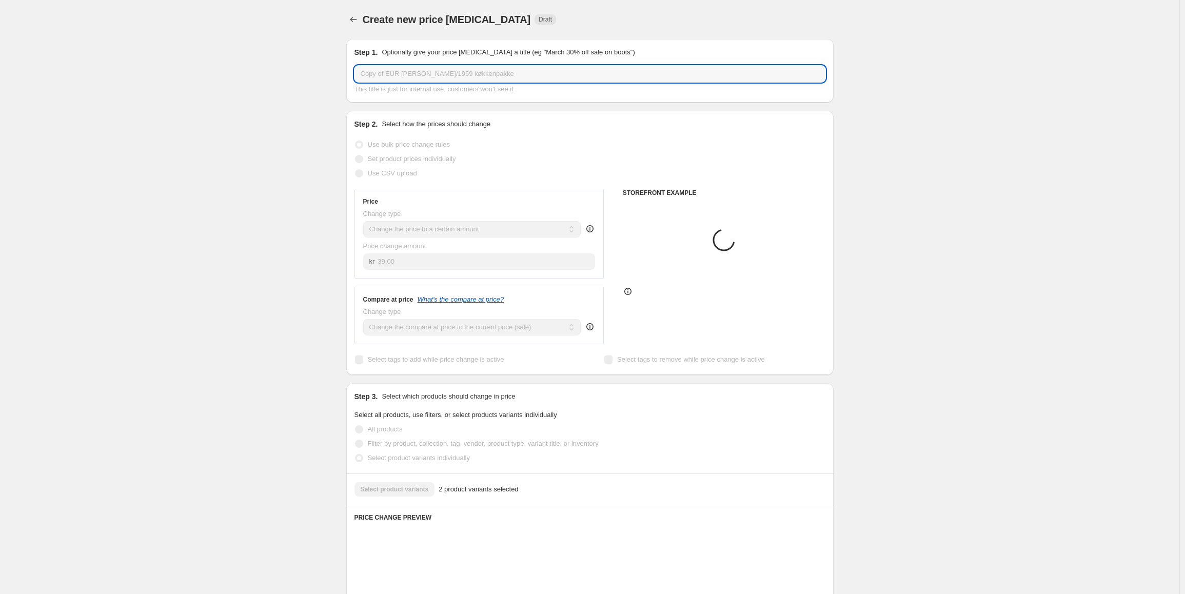
click at [379, 68] on input "Copy of EUR [PERSON_NAME]/1959 køkkenpakke" at bounding box center [589, 74] width 471 height 16
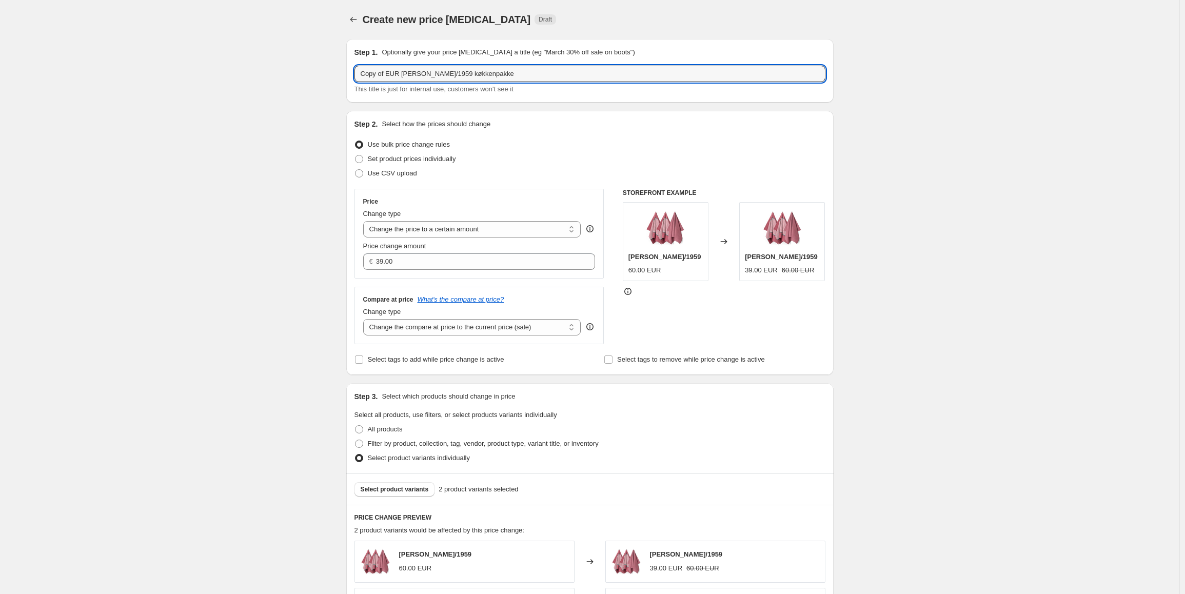
drag, startPoint x: 388, startPoint y: 71, endPoint x: 327, endPoint y: 71, distance: 60.5
click at [327, 71] on div "Create new price [MEDICAL_DATA]. This page is ready Create new price [MEDICAL_D…" at bounding box center [589, 530] width 1179 height 1061
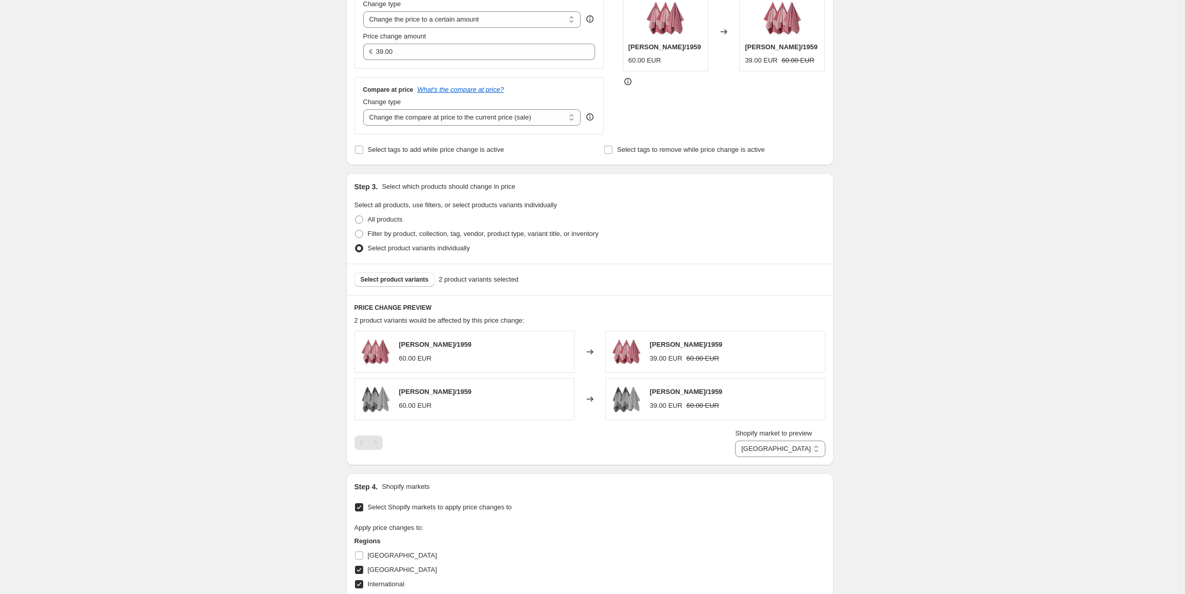
scroll to position [359, 0]
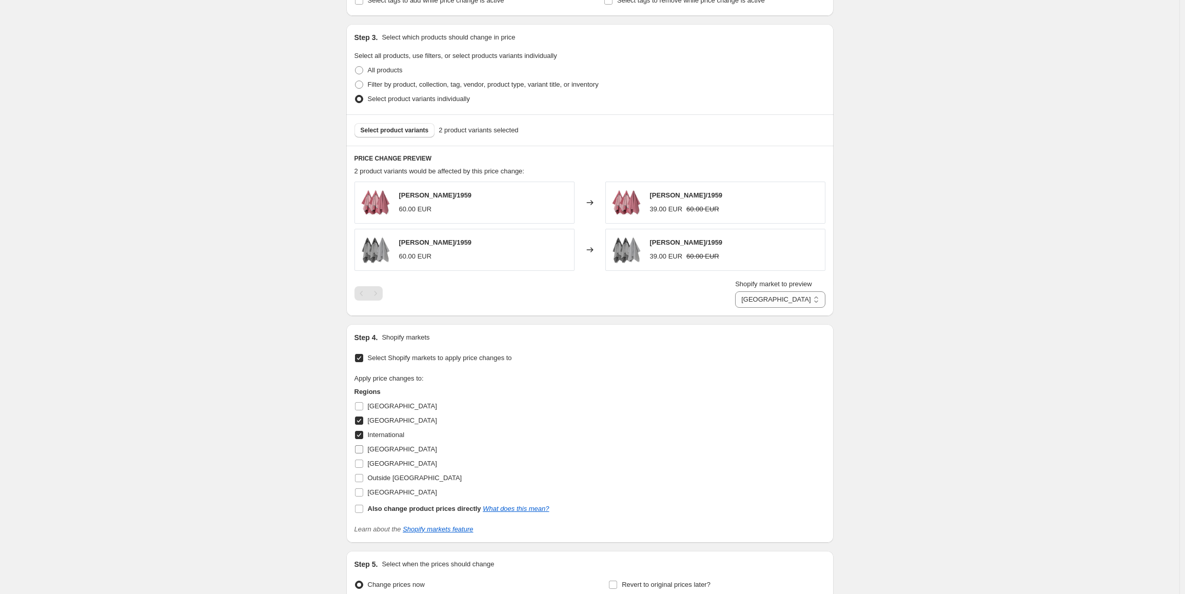
type input "EUR [PERSON_NAME]/1959 køkkenpakke"
click at [359, 448] on input "[GEOGRAPHIC_DATA]" at bounding box center [359, 449] width 8 height 8
checkbox input "true"
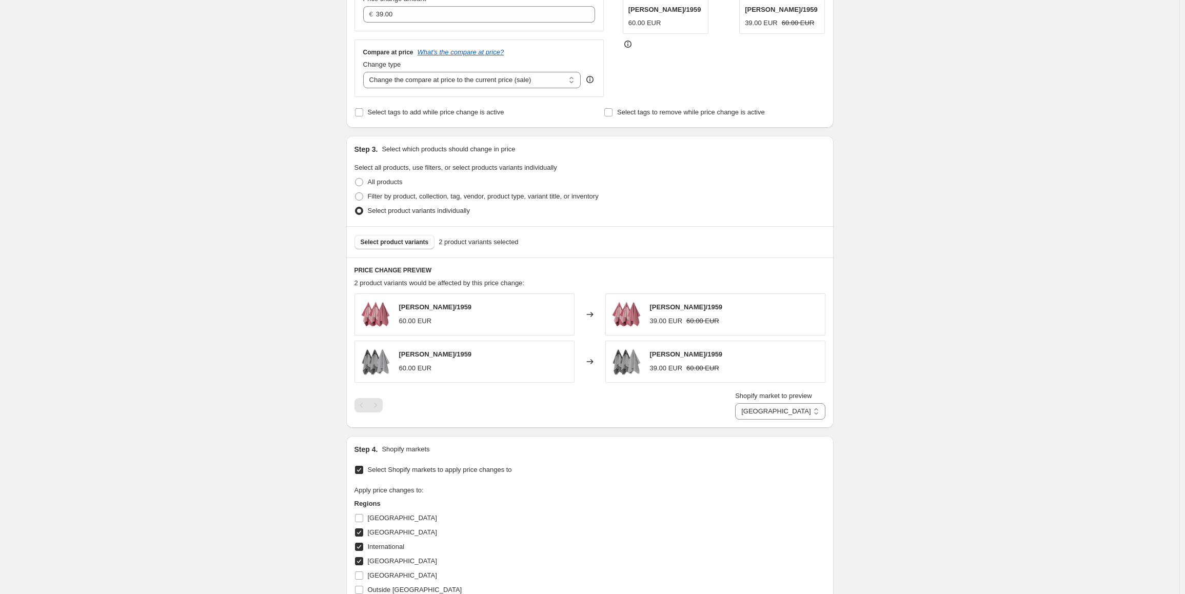
scroll to position [467, 0]
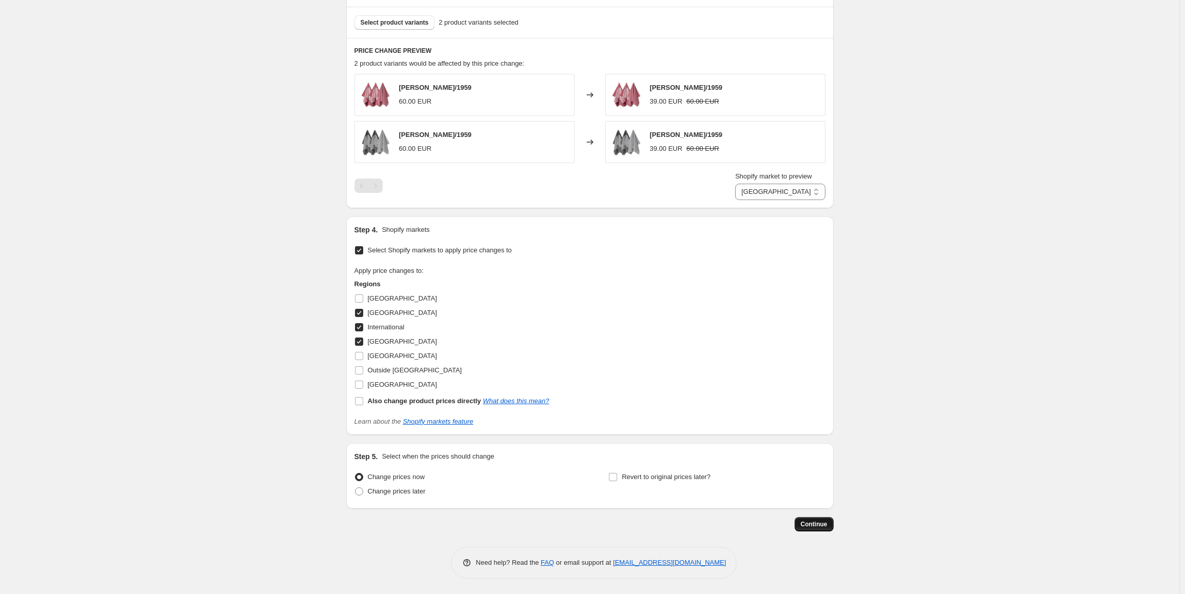
click at [812, 526] on span "Continue" at bounding box center [814, 524] width 27 height 8
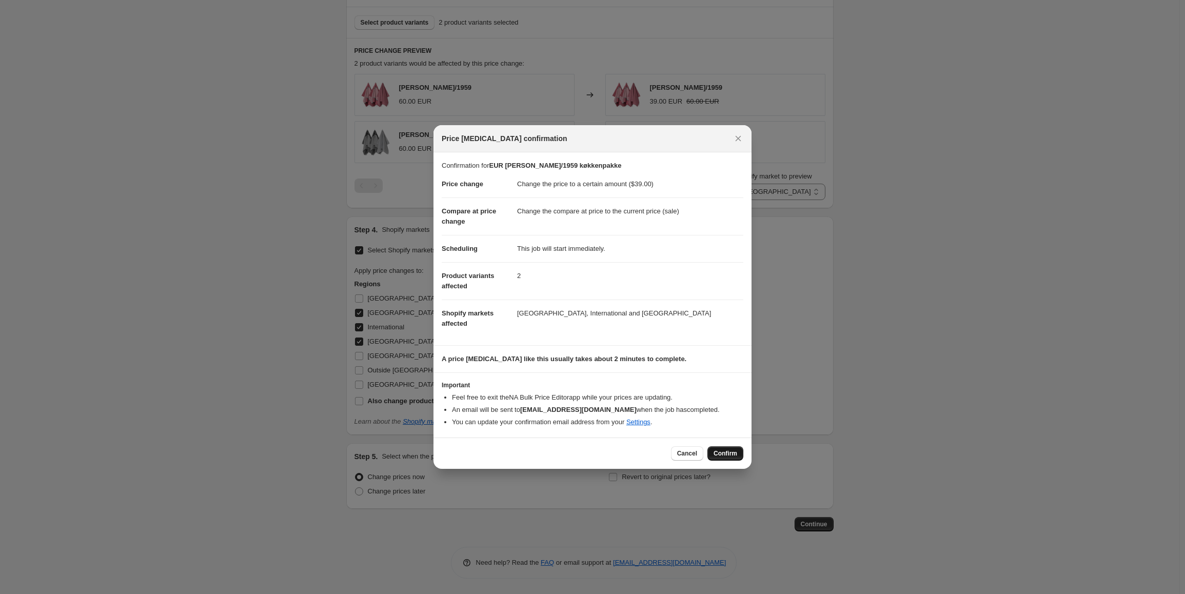
click at [730, 457] on span "Confirm" at bounding box center [726, 453] width 24 height 8
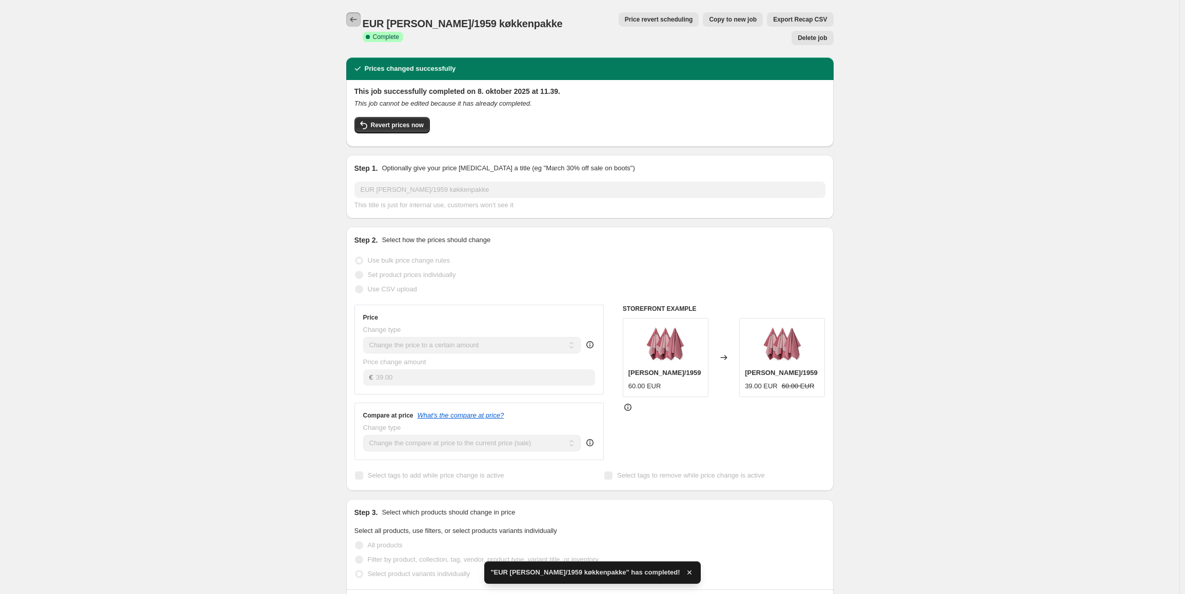
click at [357, 18] on icon "Price change jobs" at bounding box center [353, 19] width 10 height 10
